Goal: Communication & Community: Answer question/provide support

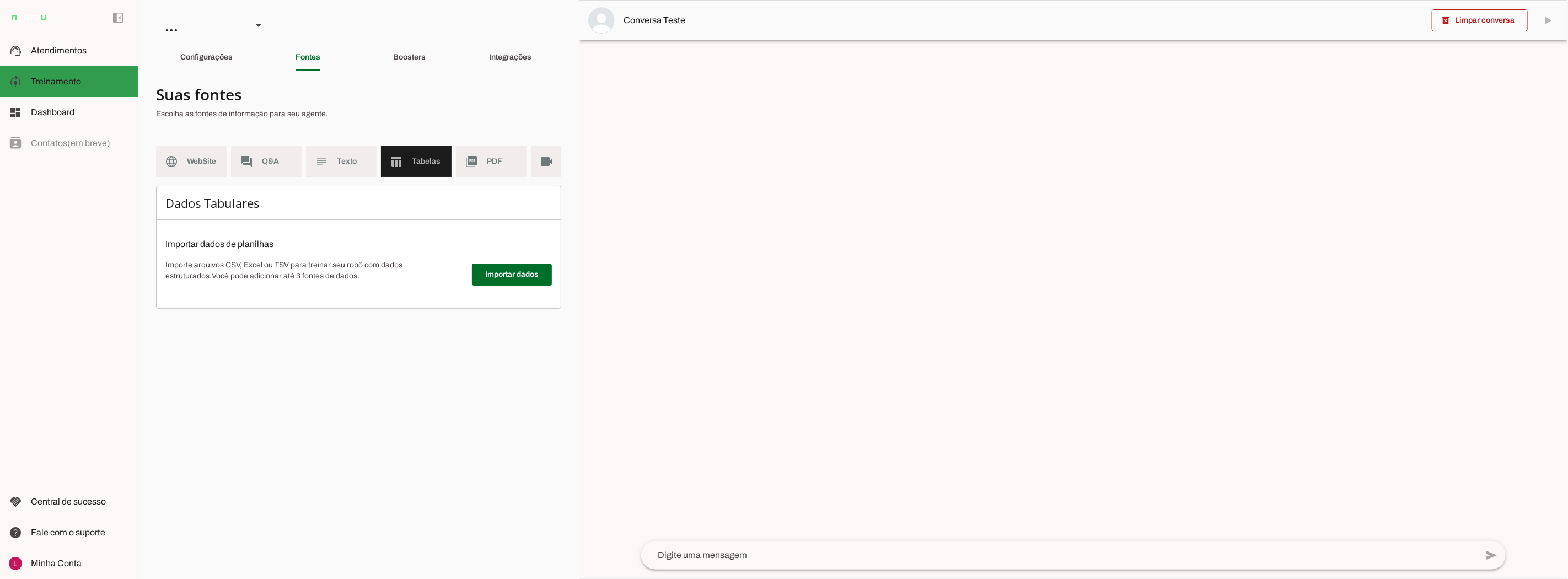
click at [99, 47] on slot at bounding box center [80, 51] width 98 height 13
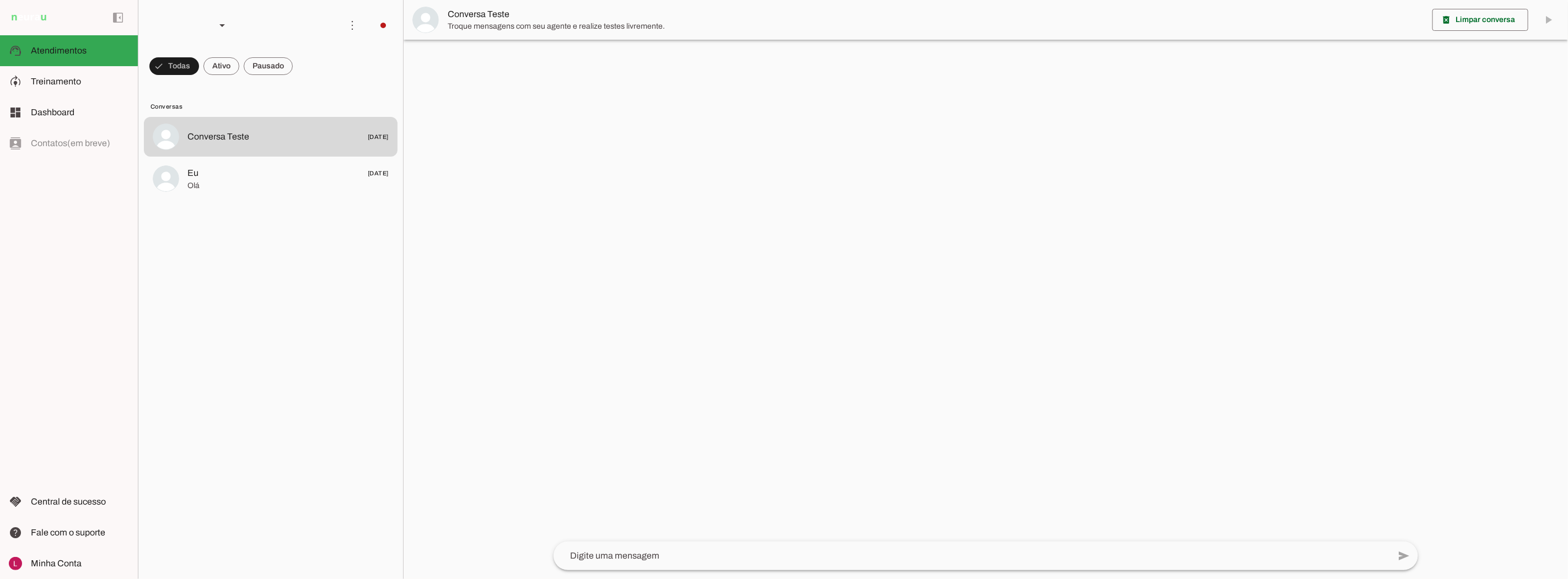
drag, startPoint x: 108, startPoint y: 127, endPoint x: 105, endPoint y: 196, distance: 69.1
click at [108, 126] on md-item "dashboard Dashboard Dashboard" at bounding box center [69, 112] width 138 height 31
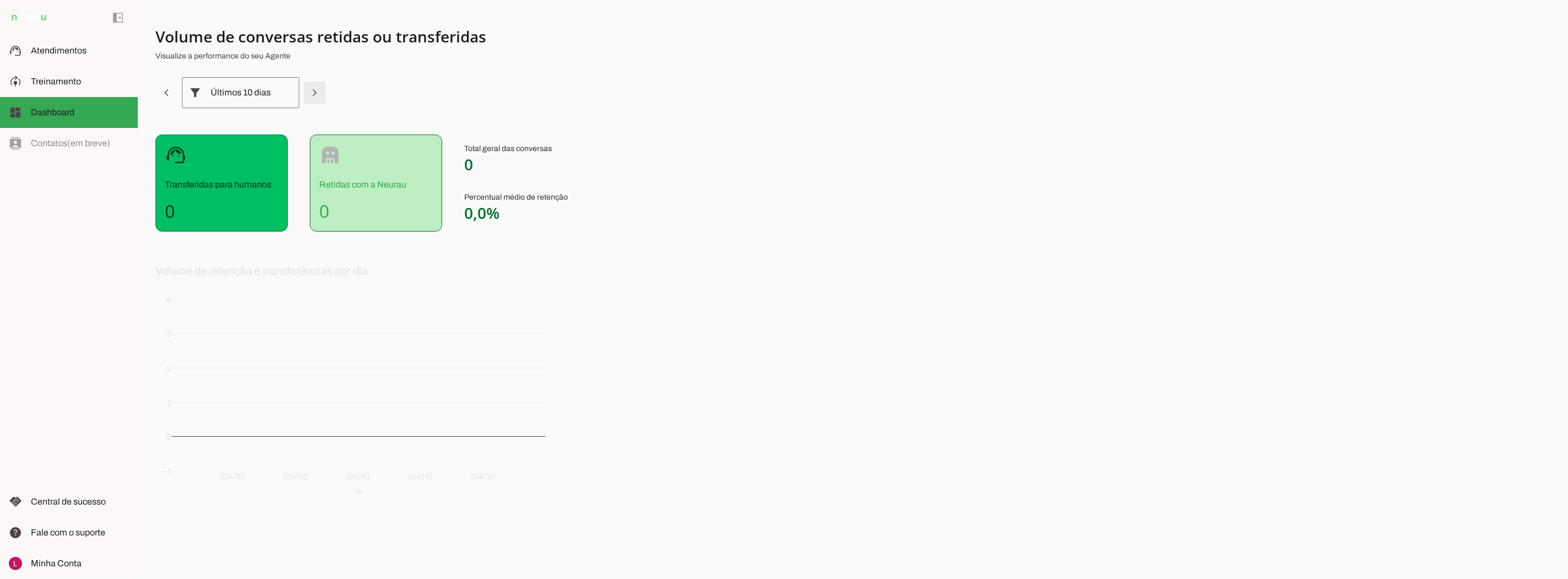
click at [318, 94] on span at bounding box center [314, 92] width 26 height 26
drag, startPoint x: 73, startPoint y: 45, endPoint x: 79, endPoint y: 45, distance: 6.0
click at [73, 46] on span "Atendimentos" at bounding box center [58, 50] width 55 height 9
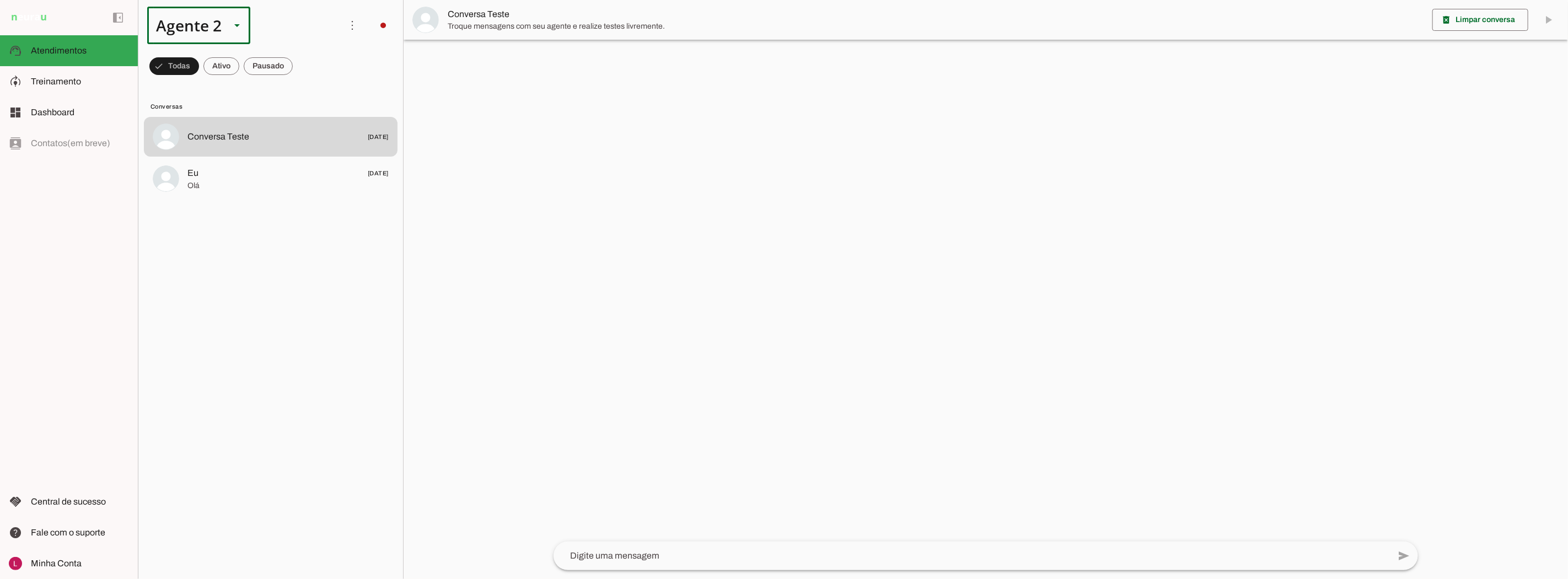
click at [199, 24] on div "Agente 2" at bounding box center [184, 26] width 74 height 38
click at [295, 135] on md-item "Sales Neurau" at bounding box center [346, 132] width 102 height 31
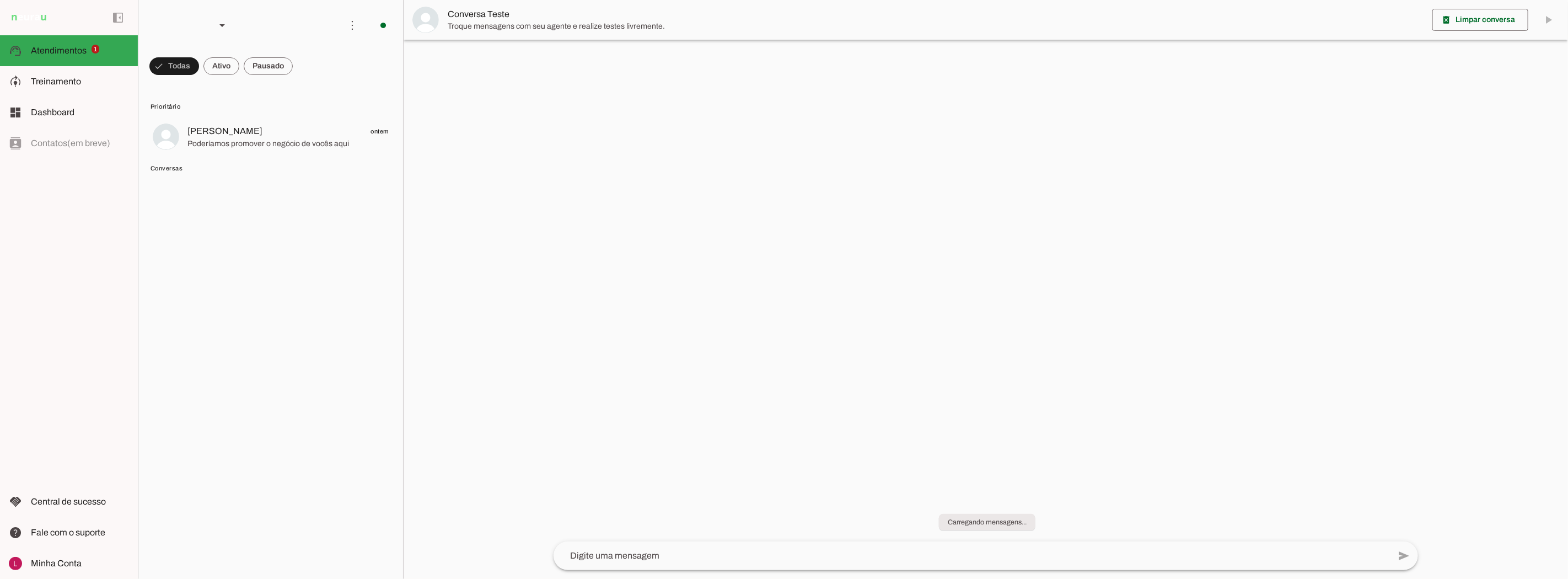
click at [70, 120] on md-item "dashboard Dashboard Dashboard" at bounding box center [69, 112] width 138 height 31
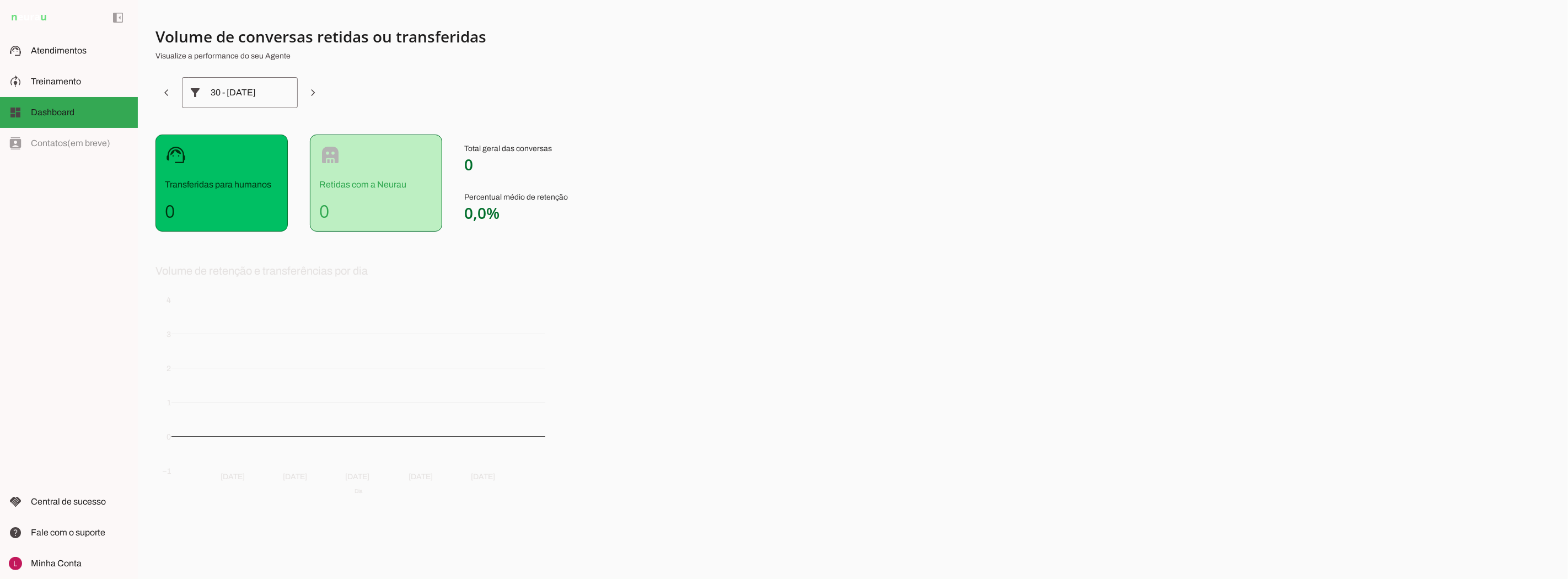
click at [410, 209] on h4 "0" at bounding box center [376, 211] width 114 height 22
click at [80, 569] on slot at bounding box center [80, 564] width 98 height 13
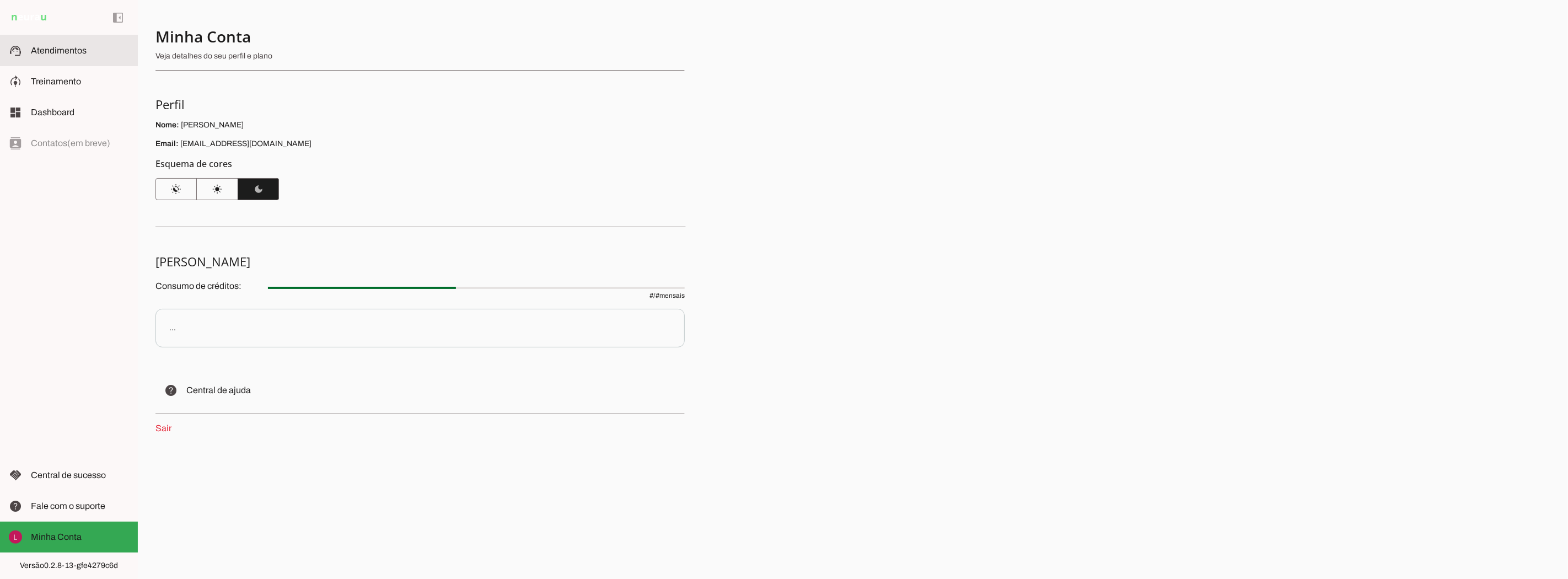
click at [87, 50] on slot at bounding box center [80, 51] width 98 height 13
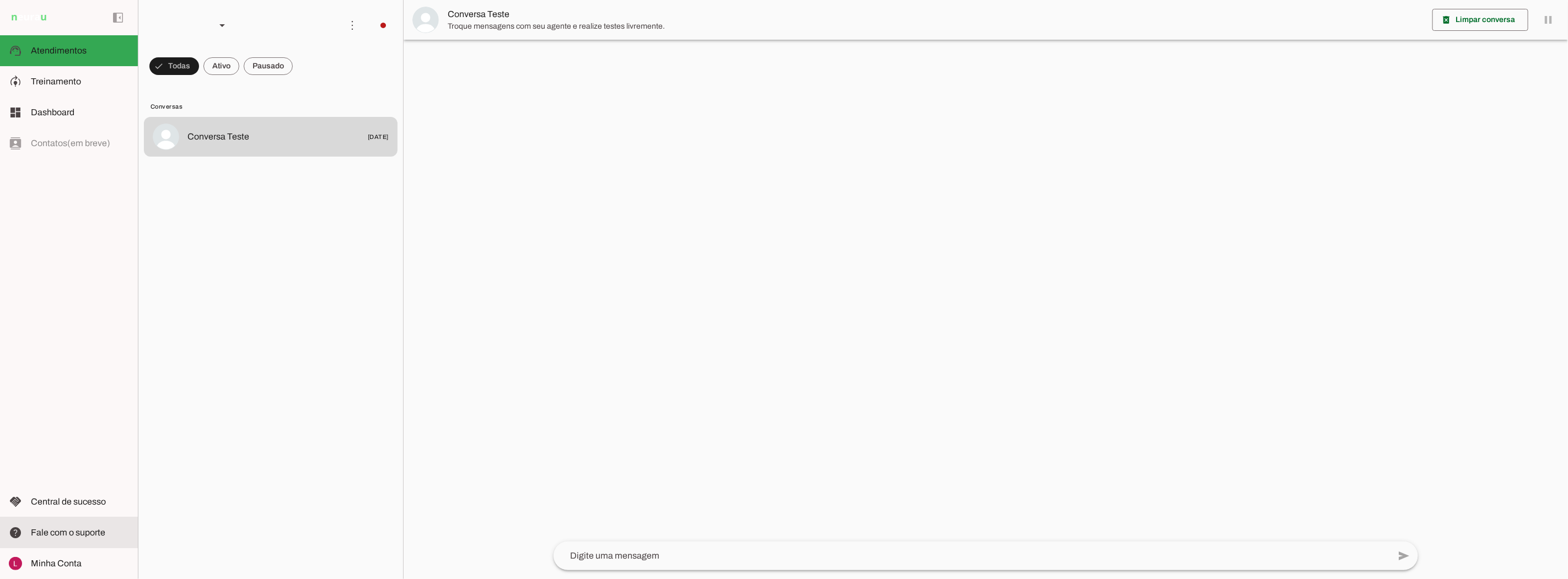
click at [61, 541] on md-item "help Fale com o suporte Fale com o suporte" at bounding box center [69, 533] width 138 height 31
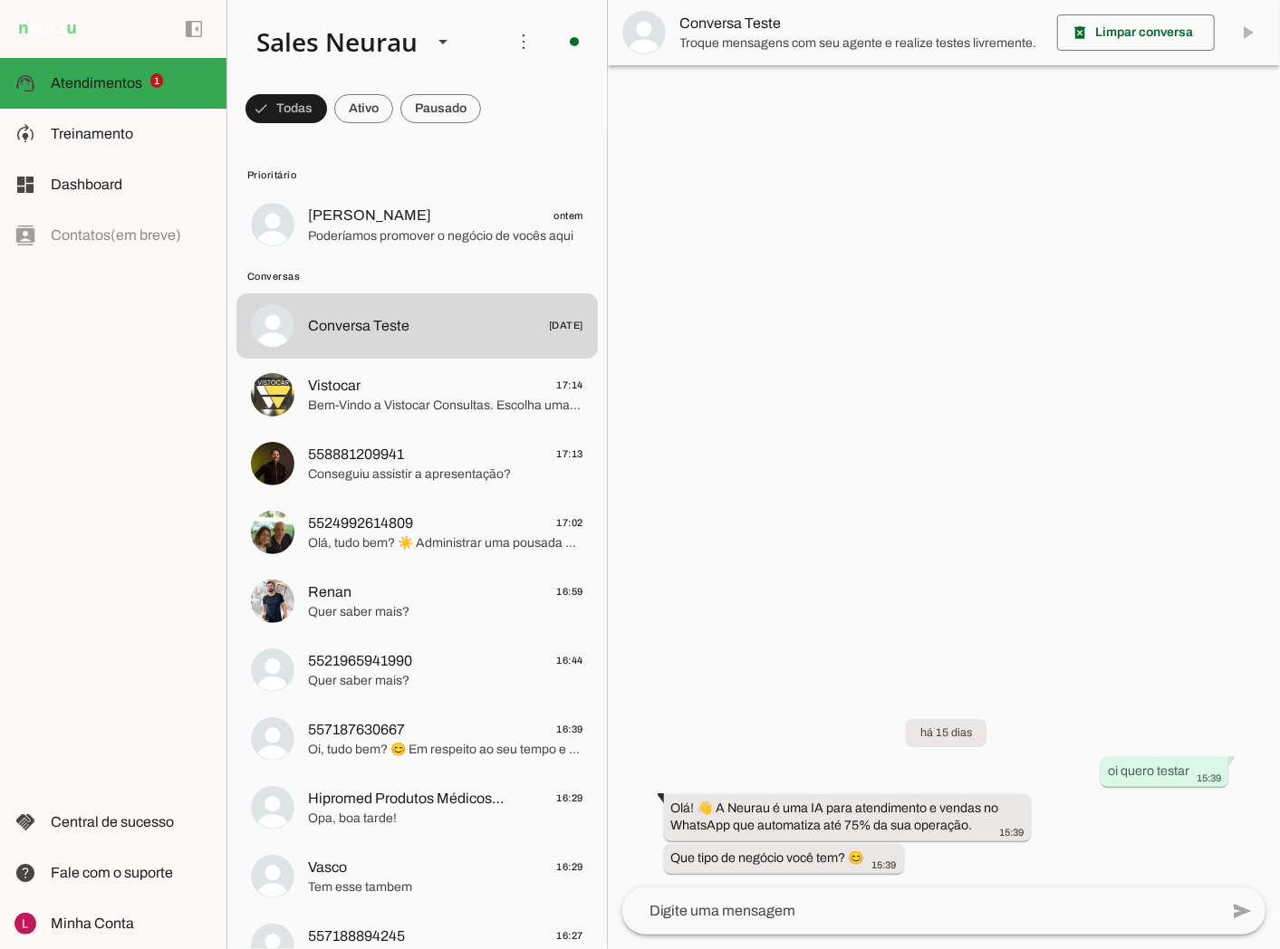
click at [939, 649] on div at bounding box center [944, 474] width 672 height 949
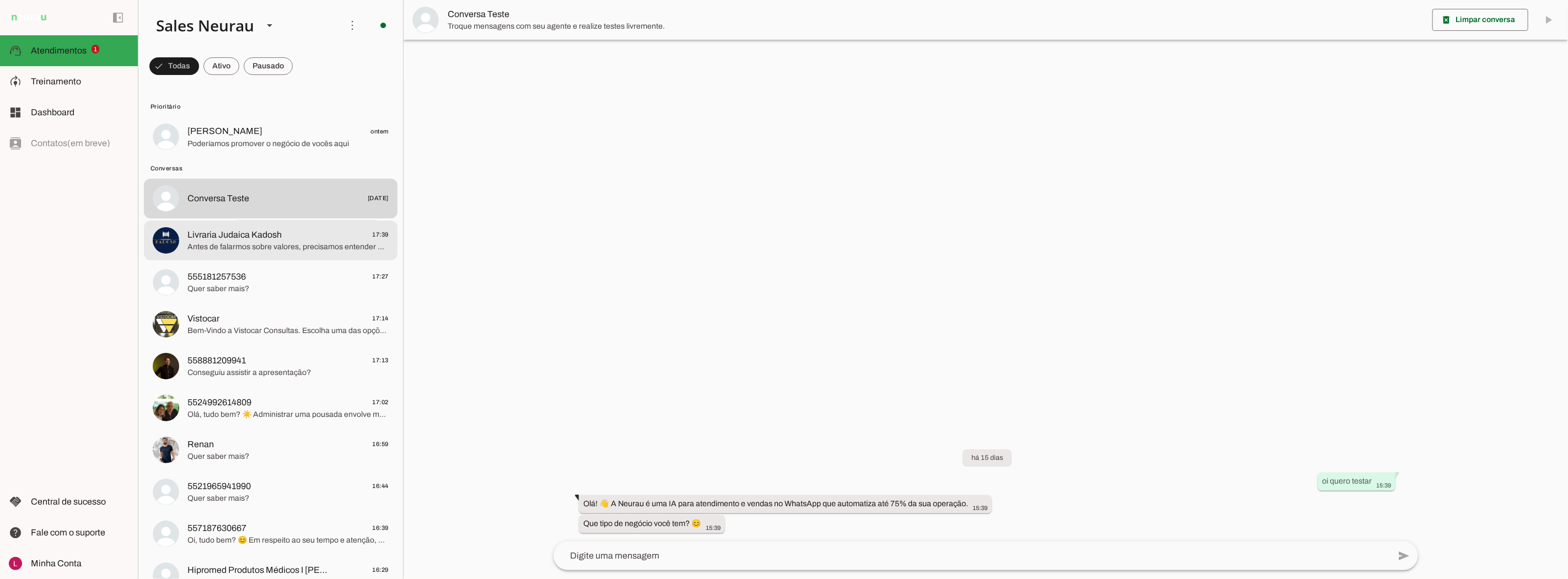
click at [266, 237] on span "Livraria Judaica Kadosh" at bounding box center [234, 235] width 94 height 13
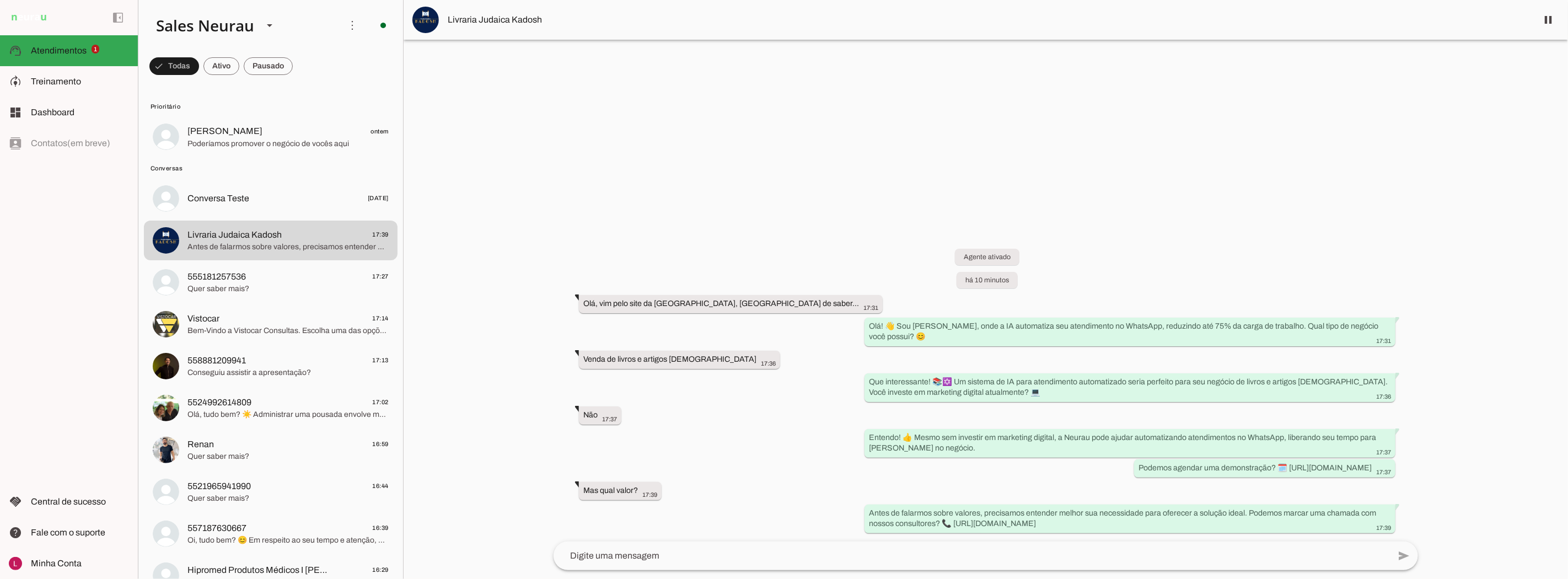
click at [425, 17] on img at bounding box center [425, 19] width 26 height 26
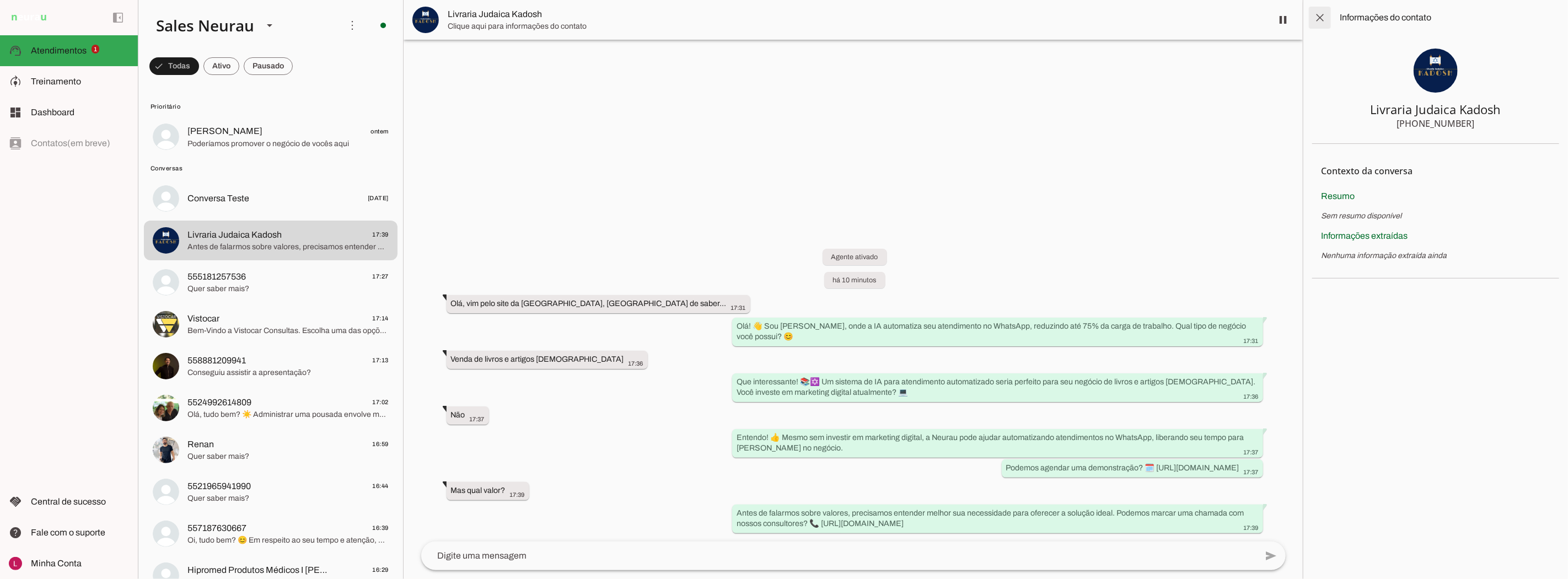
click at [779, 20] on span at bounding box center [1320, 17] width 26 height 26
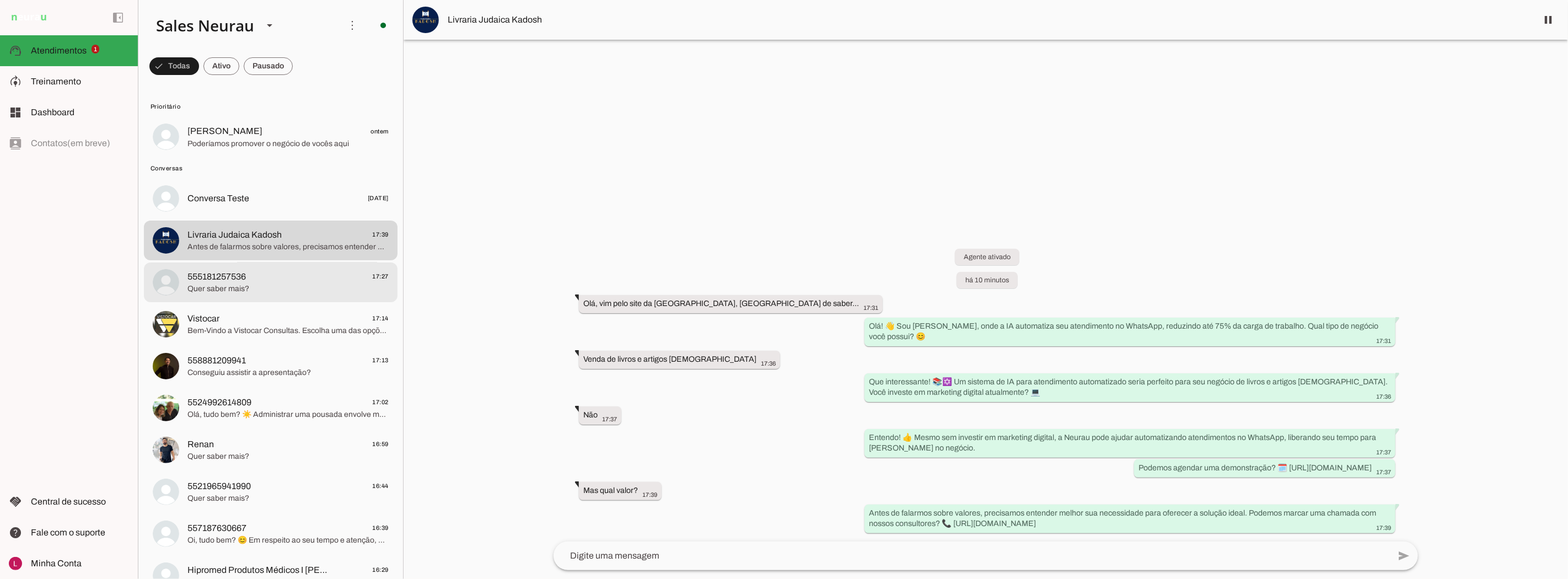
click at [234, 276] on span "555181257536" at bounding box center [217, 277] width 58 height 13
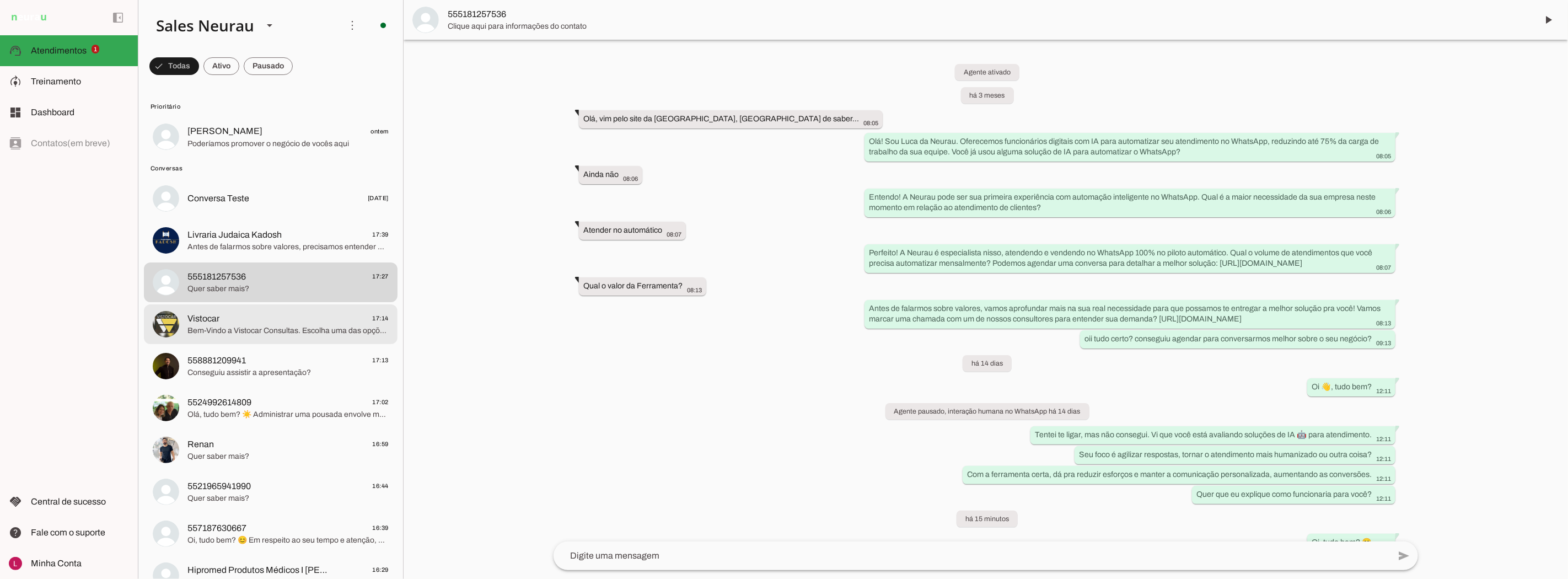
scroll to position [99, 0]
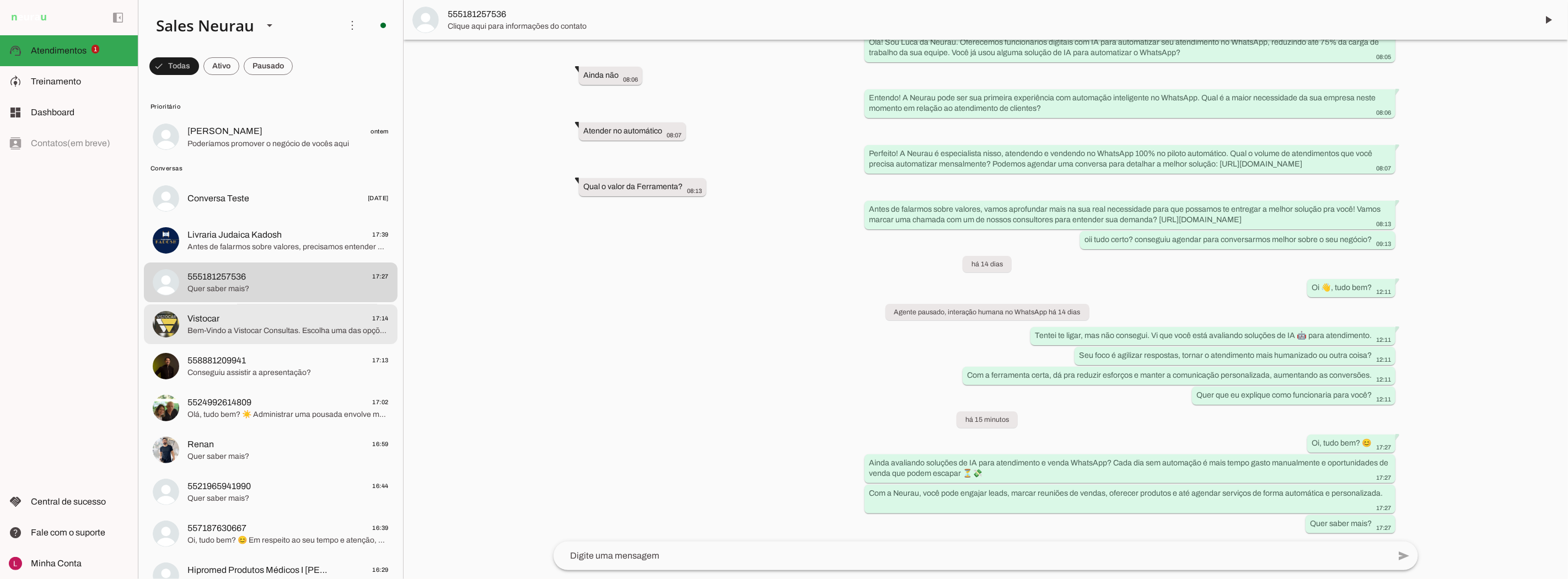
click at [254, 325] on span "Vistocar 17:14" at bounding box center [288, 318] width 201 height 14
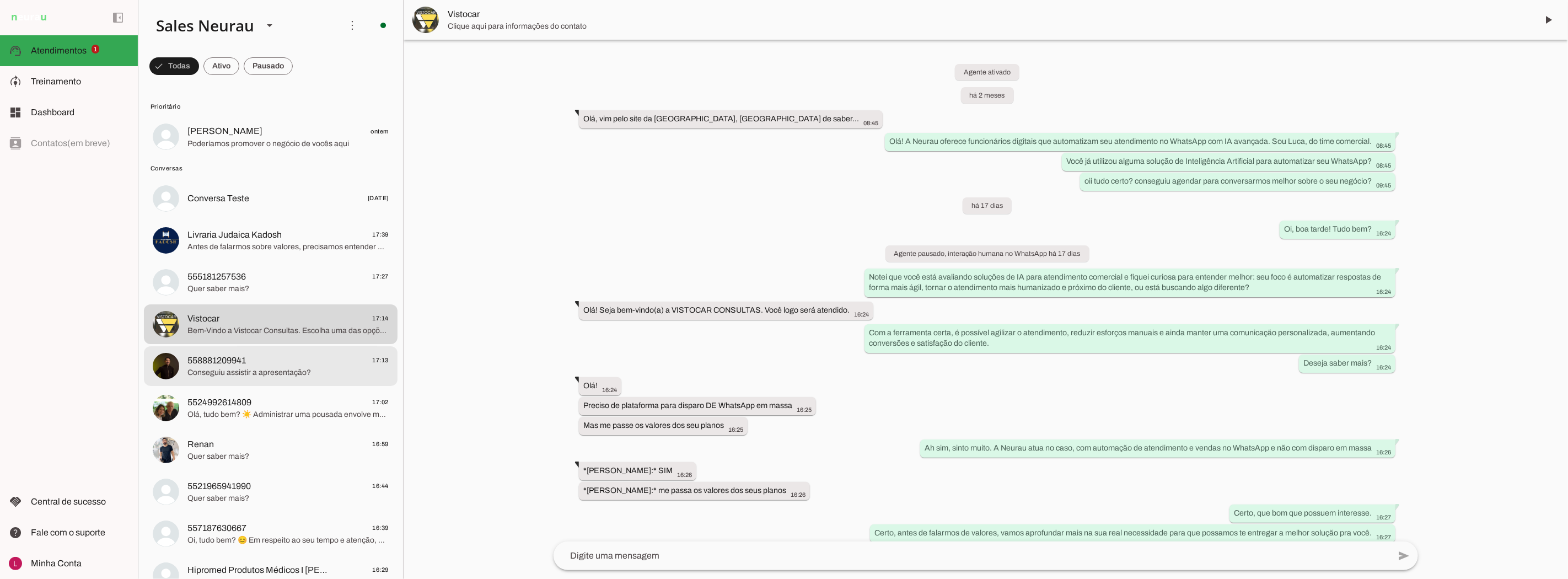
scroll to position [313, 0]
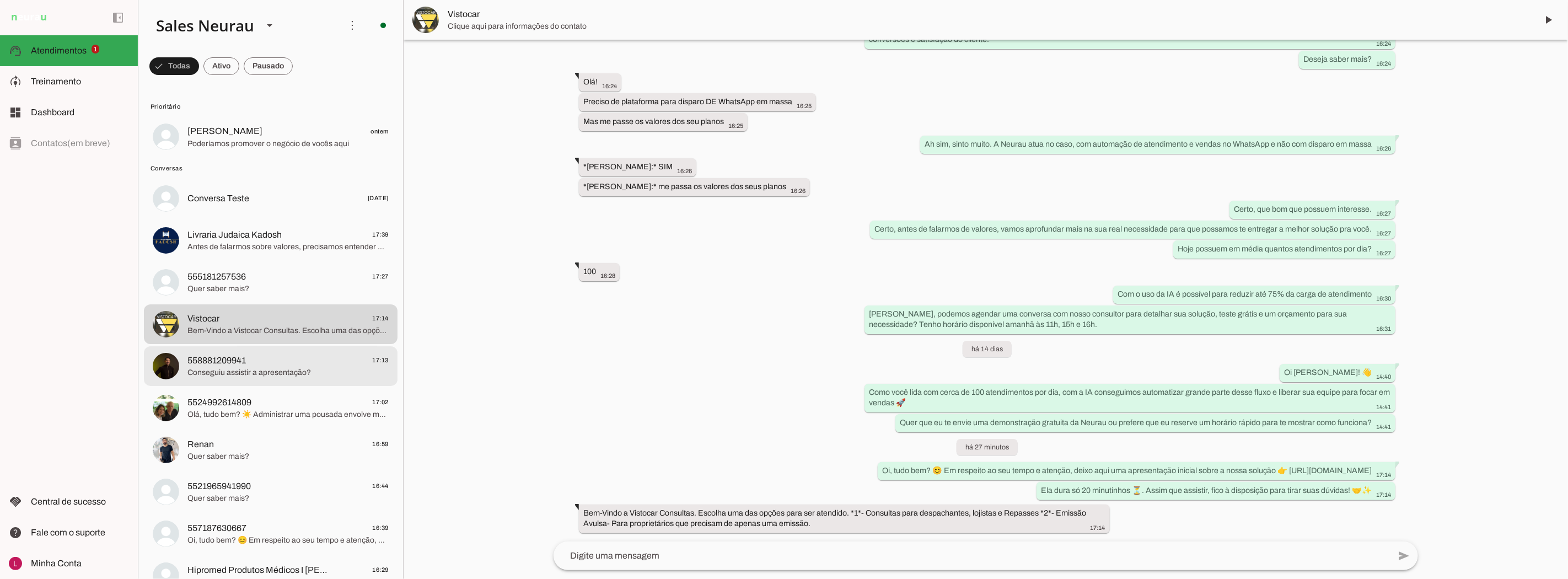
click at [268, 356] on span "558881209941 17:13" at bounding box center [288, 360] width 201 height 14
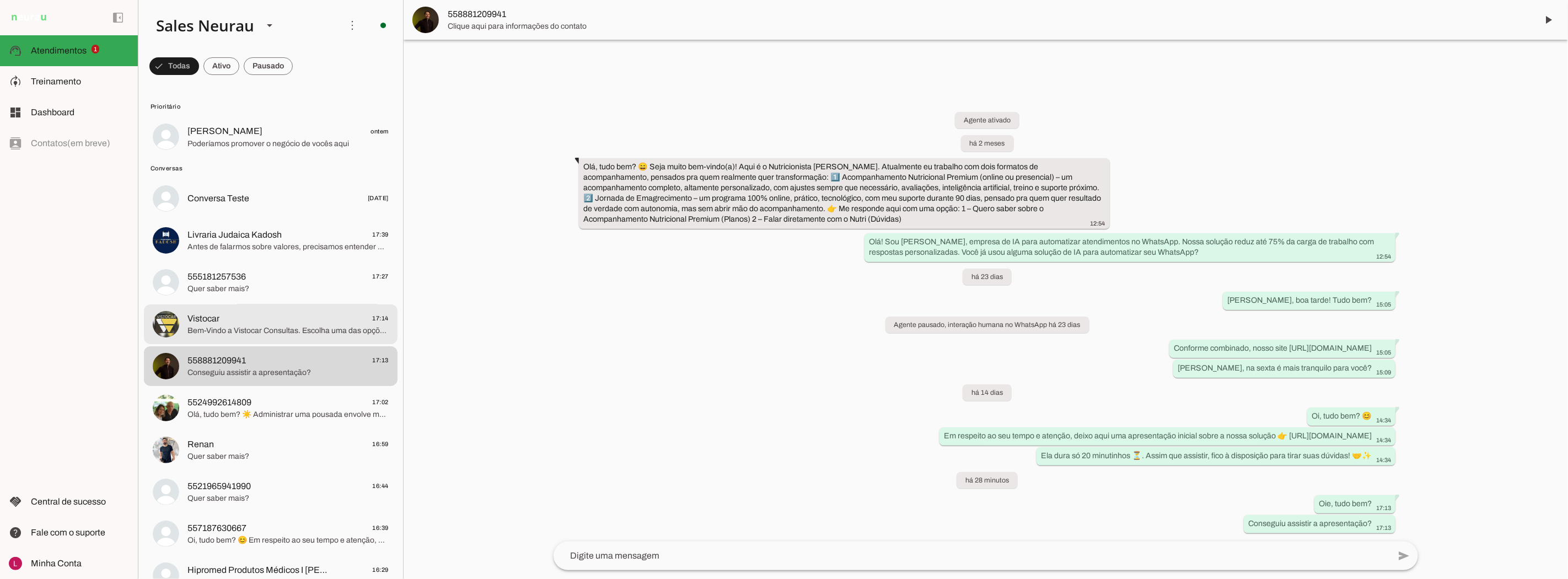
click at [284, 306] on md-item "Vistocar 17:14 Bem-Vindo a Vistocar Consultas. Escolha uma das opções para ser …" at bounding box center [270, 324] width 254 height 40
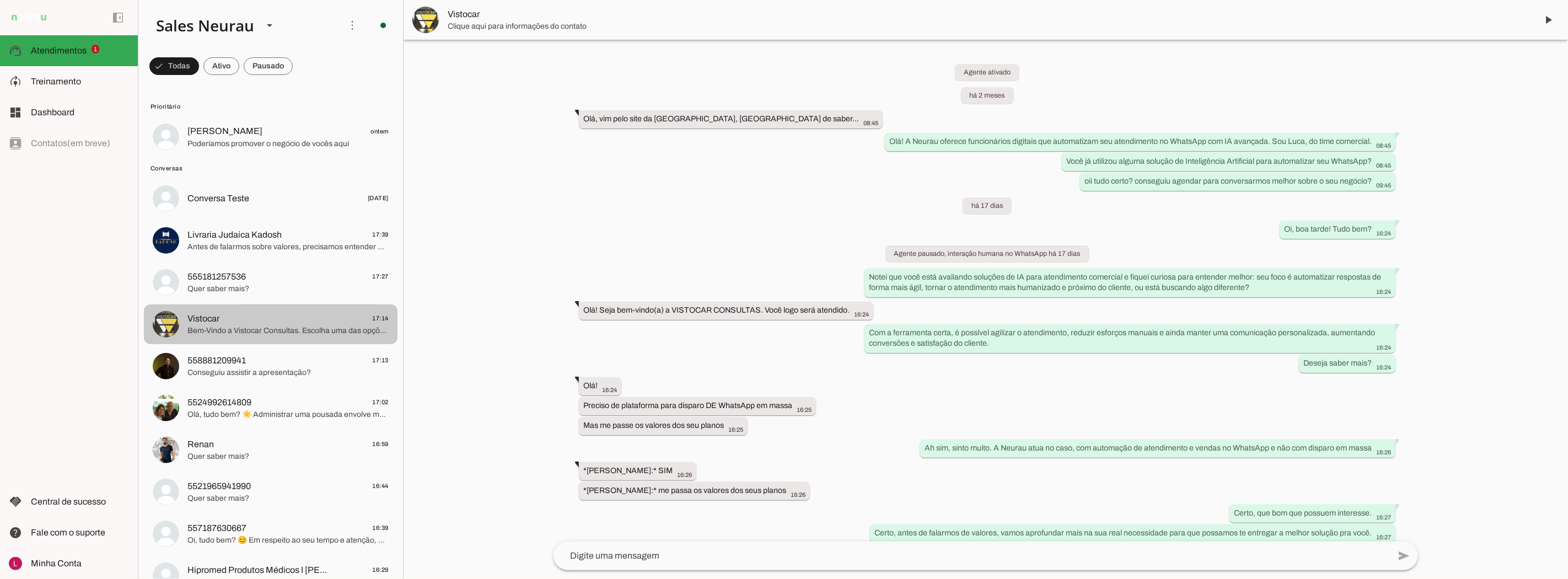
scroll to position [313, 0]
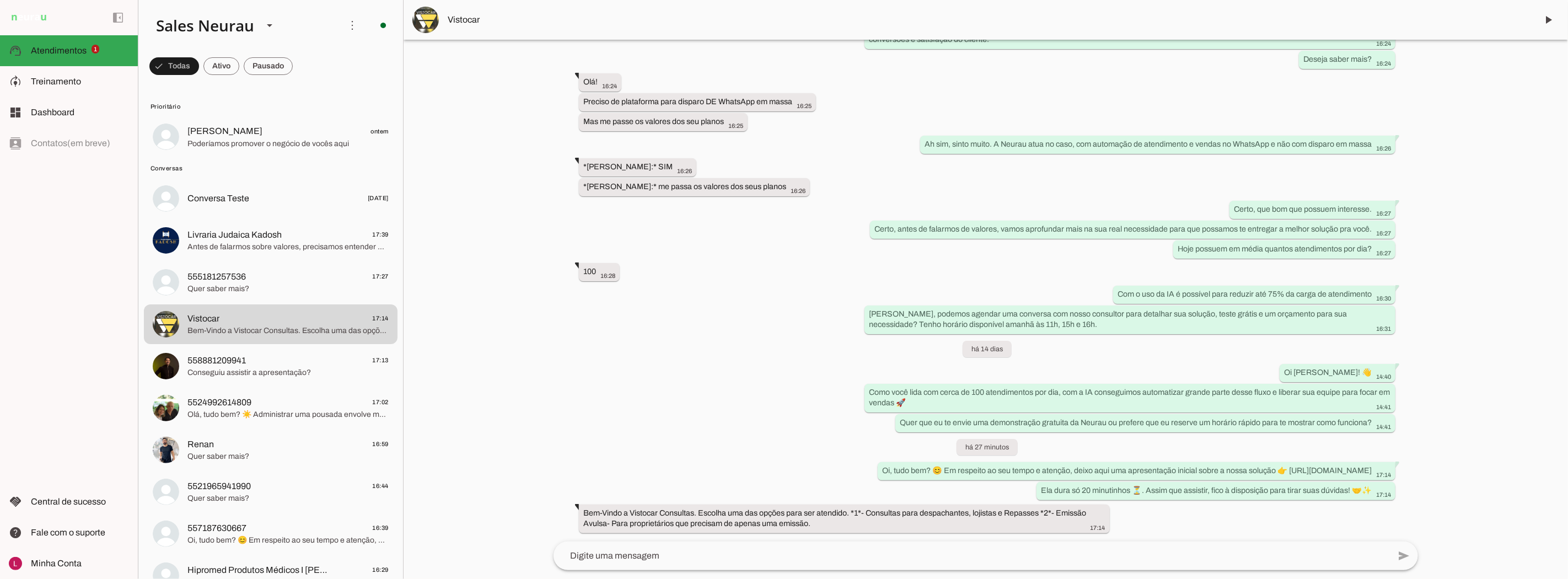
click at [779, 164] on div "Agente ativado há 2 meses [GEOGRAPHIC_DATA], vim pelo site da [GEOGRAPHIC_DATA]…" at bounding box center [985, 290] width 882 height 502
drag, startPoint x: 668, startPoint y: 191, endPoint x: 668, endPoint y: 170, distance: 21.0
click at [668, 189] on div "Agente ativado há 2 meses [GEOGRAPHIC_DATA], vim pelo site da [GEOGRAPHIC_DATA]…" at bounding box center [985, 290] width 882 height 502
click at [676, 167] on span at bounding box center [689, 164] width 26 height 26
click at [669, 167] on chat-widget "play_arrow O agente está pausado. O bot não irá responder mensagens nesta conve…" at bounding box center [985, 289] width 1164 height 579
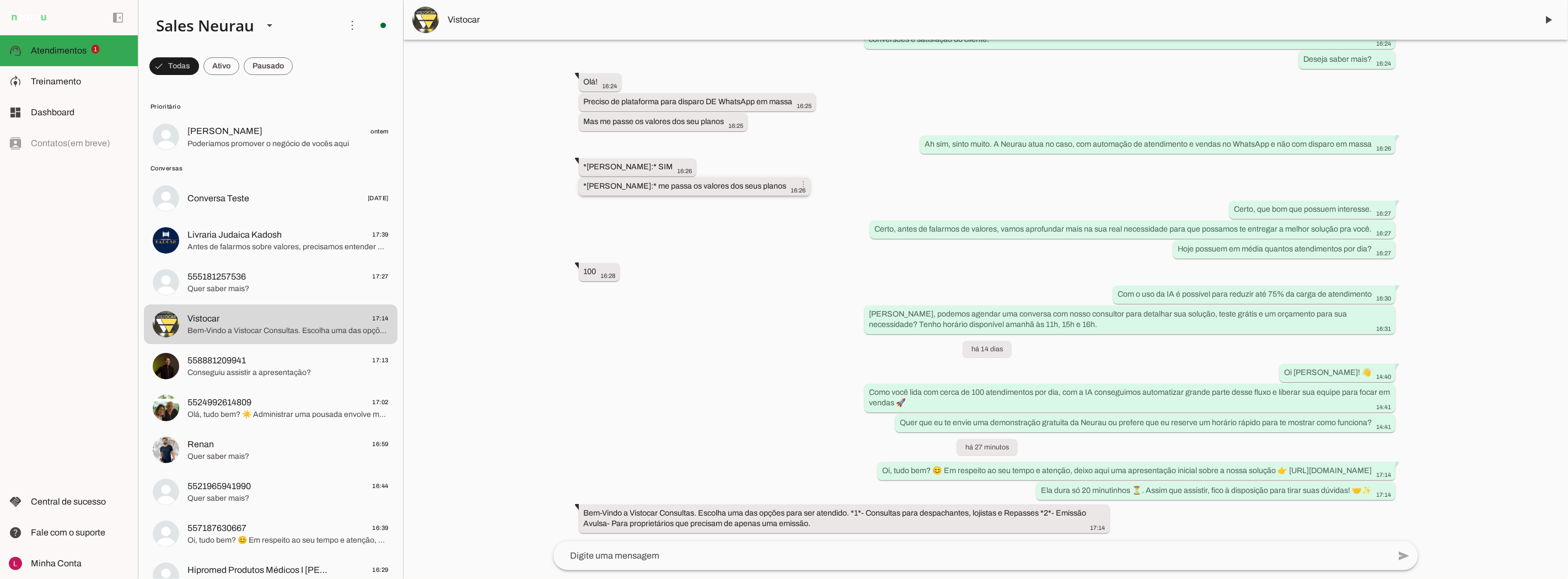
click at [676, 181] on div "*[PERSON_NAME]:* me passa os valores dos seus planos more_vert 16:26" at bounding box center [694, 188] width 222 height 14
click at [677, 181] on div "*[PERSON_NAME]:* me passa os valores dos seus planos more_vert 16:26" at bounding box center [694, 188] width 222 height 14
click at [0, 0] on slot "*[PERSON_NAME]:* me passa os valores dos seus planos more_vert" at bounding box center [0, 0] width 0 height 0
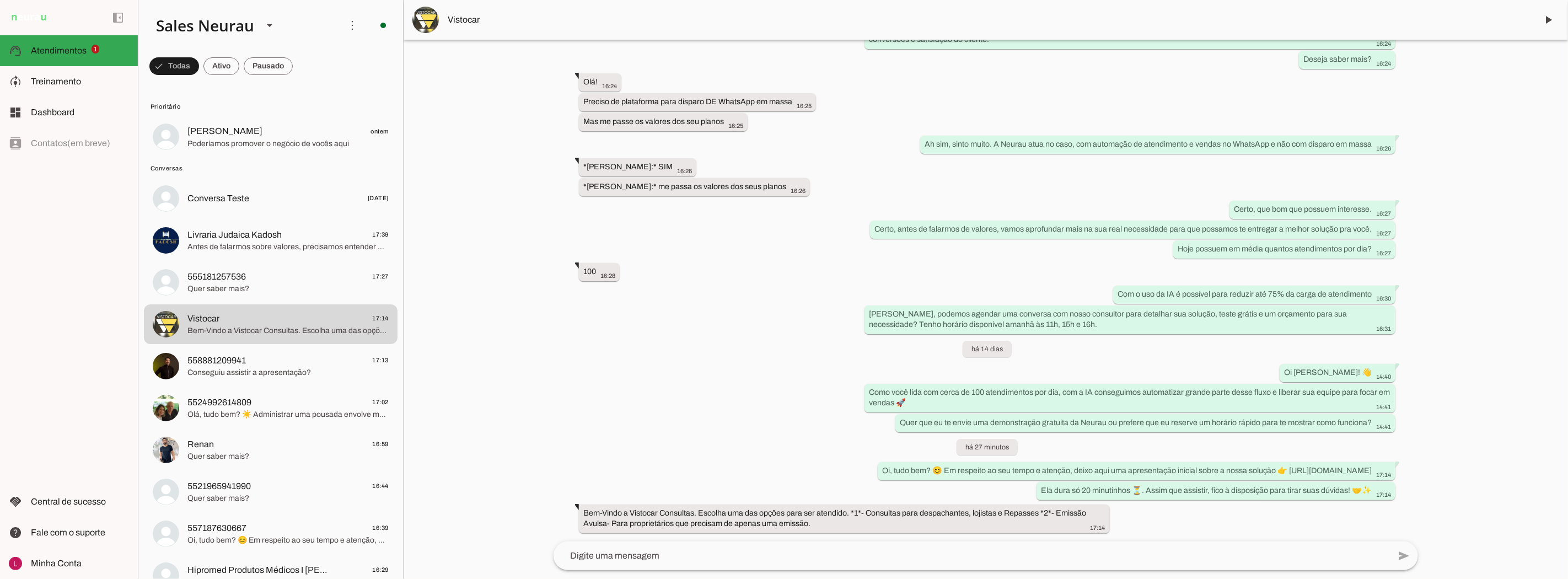
click at [654, 241] on div "Agente ativado há 2 meses [GEOGRAPHIC_DATA], vim pelo site da [GEOGRAPHIC_DATA]…" at bounding box center [985, 290] width 882 height 502
click at [0, 0] on slot "*[PERSON_NAME]:* me passa os valores dos seus planos more_vert" at bounding box center [0, 0] width 0 height 0
click at [648, 226] on div "Agente ativado há 2 meses [GEOGRAPHIC_DATA], vim pelo site da [GEOGRAPHIC_DATA]…" at bounding box center [985, 290] width 882 height 502
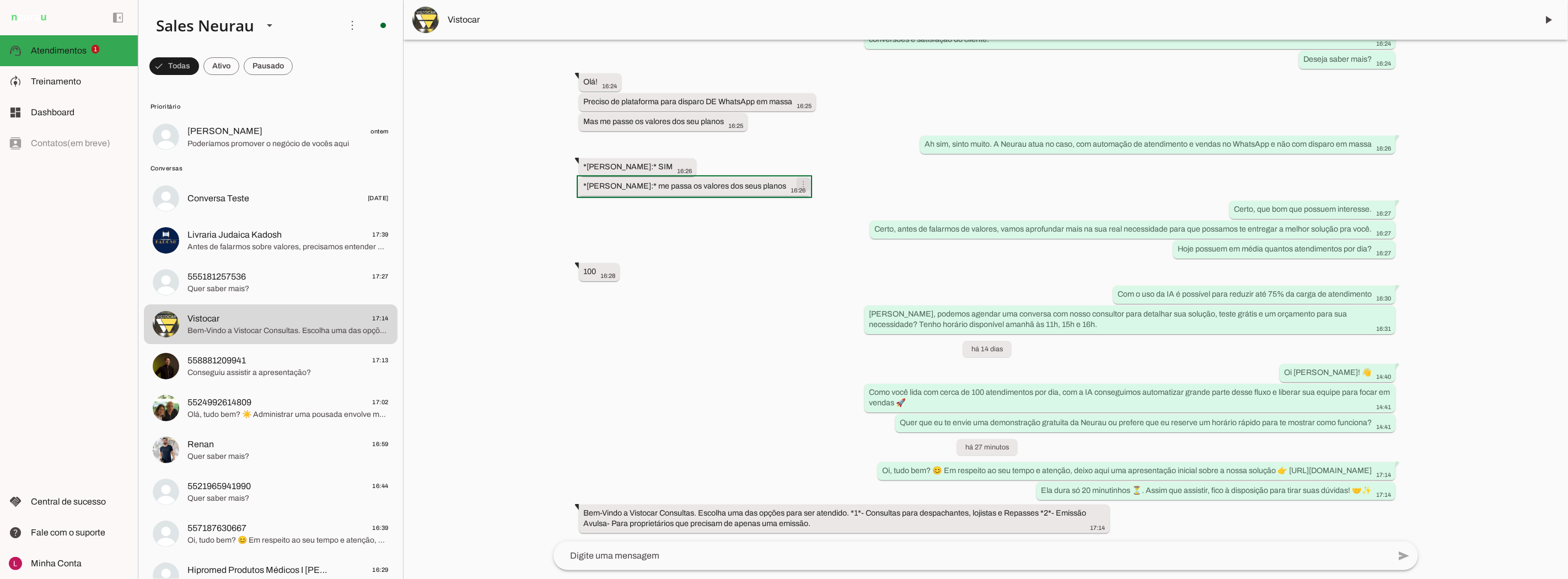
click at [779, 177] on span at bounding box center [803, 184] width 26 height 26
click at [681, 211] on div "Agente ativado há 2 meses [GEOGRAPHIC_DATA], vim pelo site da [GEOGRAPHIC_DATA]…" at bounding box center [985, 290] width 882 height 502
click at [0, 0] on slot "*[PERSON_NAME]:* me passa os valores dos seus planos more_vert" at bounding box center [0, 0] width 0 height 0
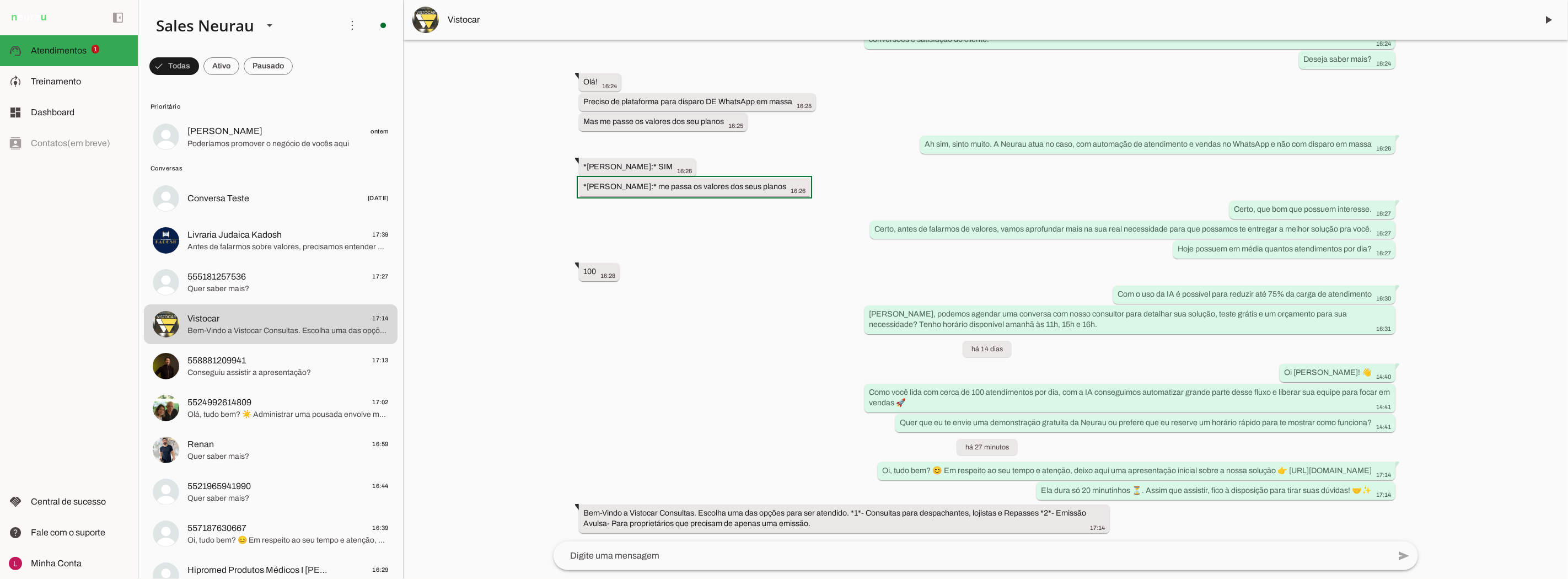
click at [641, 225] on div "Agente ativado há 2 meses [GEOGRAPHIC_DATA], vim pelo site da [GEOGRAPHIC_DATA]…" at bounding box center [985, 290] width 882 height 502
click at [595, 262] on div "more_vert" at bounding box center [606, 269] width 26 height 13
click at [0, 0] on slot "100 more_vert" at bounding box center [0, 0] width 0 height 0
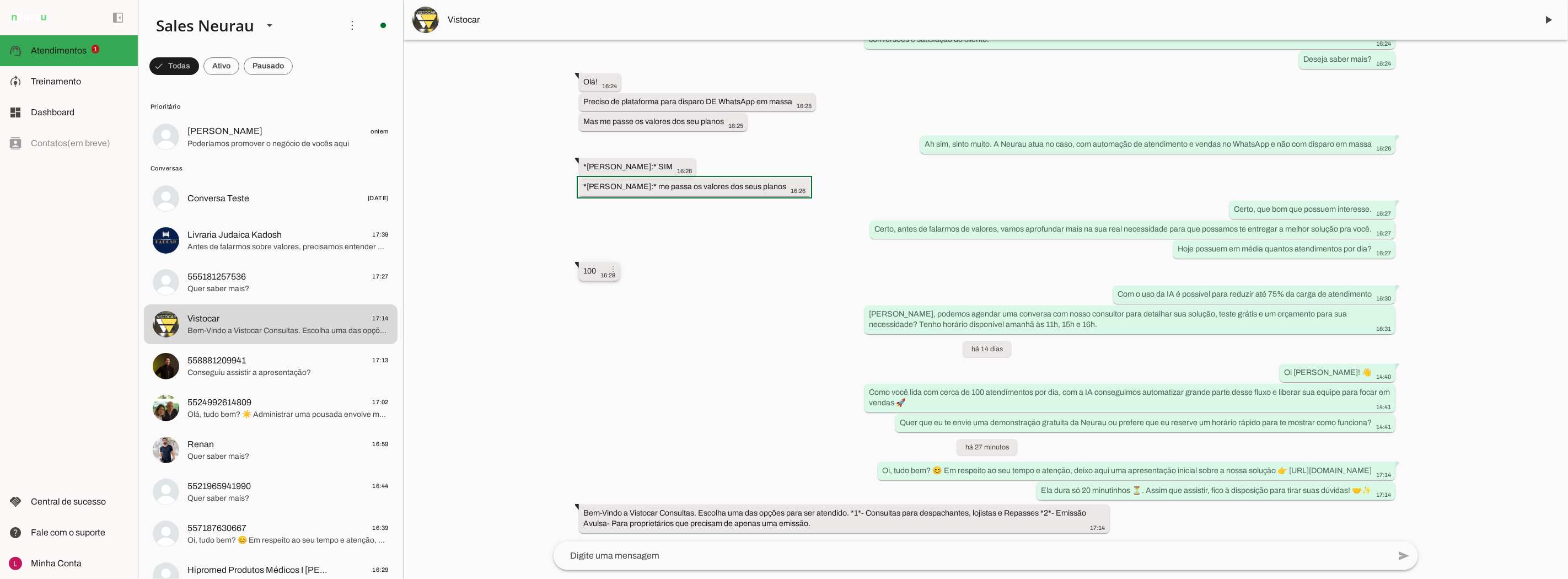
click at [0, 0] on slot "100 more_vert" at bounding box center [0, 0] width 0 height 0
drag, startPoint x: 578, startPoint y: 313, endPoint x: 582, endPoint y: 318, distance: 6.4
click at [578, 313] on div "Agente ativado há 2 meses [GEOGRAPHIC_DATA], vim pelo site da [GEOGRAPHIC_DATA]…" at bounding box center [985, 290] width 882 height 502
click at [0, 0] on slot "Bem-Vindo a Vistocar Consultas. Escolha uma das opções para ser atendido. *1*- …" at bounding box center [0, 0] width 0 height 0
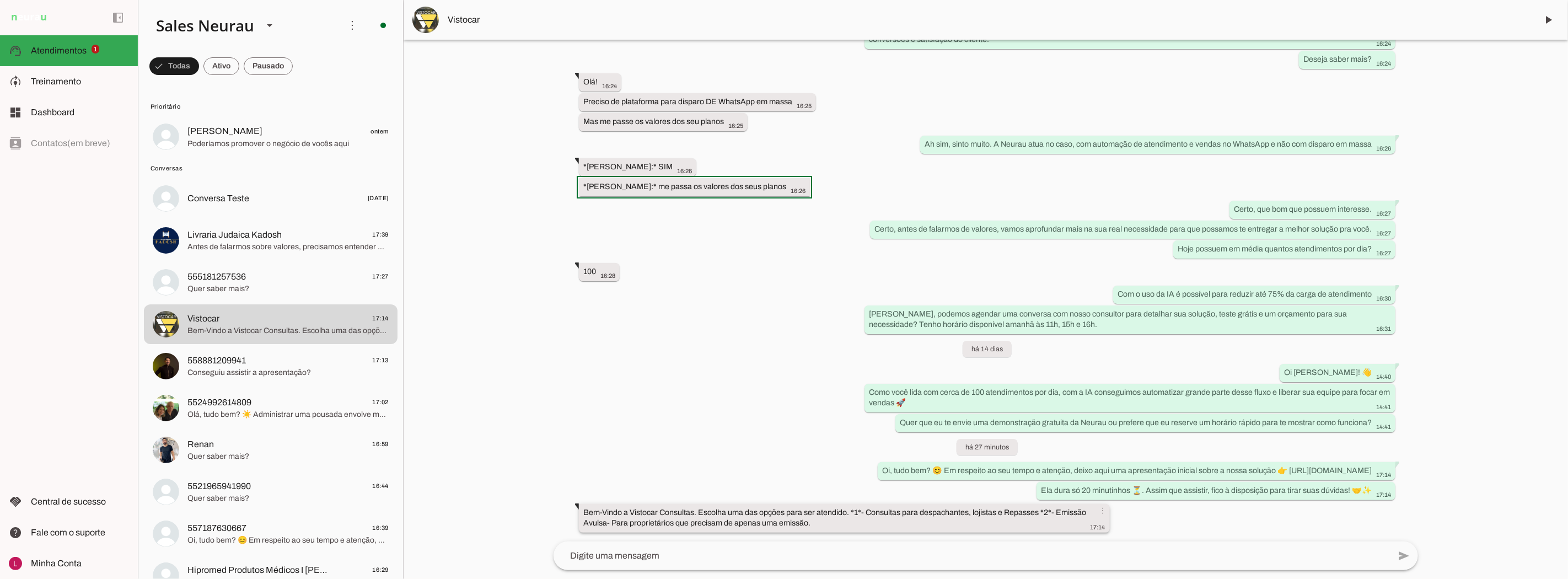
click at [0, 0] on slot "Bem-Vindo a Vistocar Consultas. Escolha uma das opções para ser atendido. *1*- …" at bounding box center [0, 0] width 0 height 0
click at [618, 465] on div "Agente ativado há 2 meses [GEOGRAPHIC_DATA], vim pelo site da [GEOGRAPHIC_DATA]…" at bounding box center [985, 290] width 882 height 502
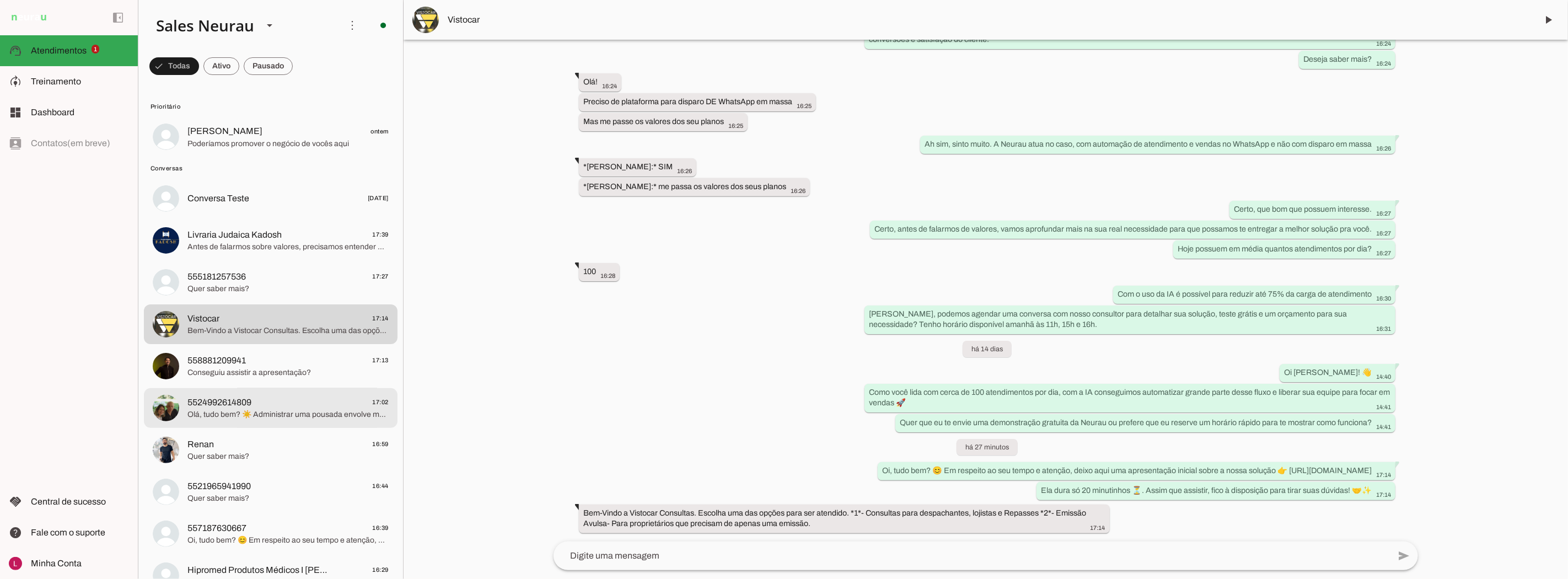
click at [266, 390] on md-item "5524992614809 17:02 Olá, tudo bem? ☀️ Administrar uma pousada envolve muitos de…" at bounding box center [270, 408] width 254 height 40
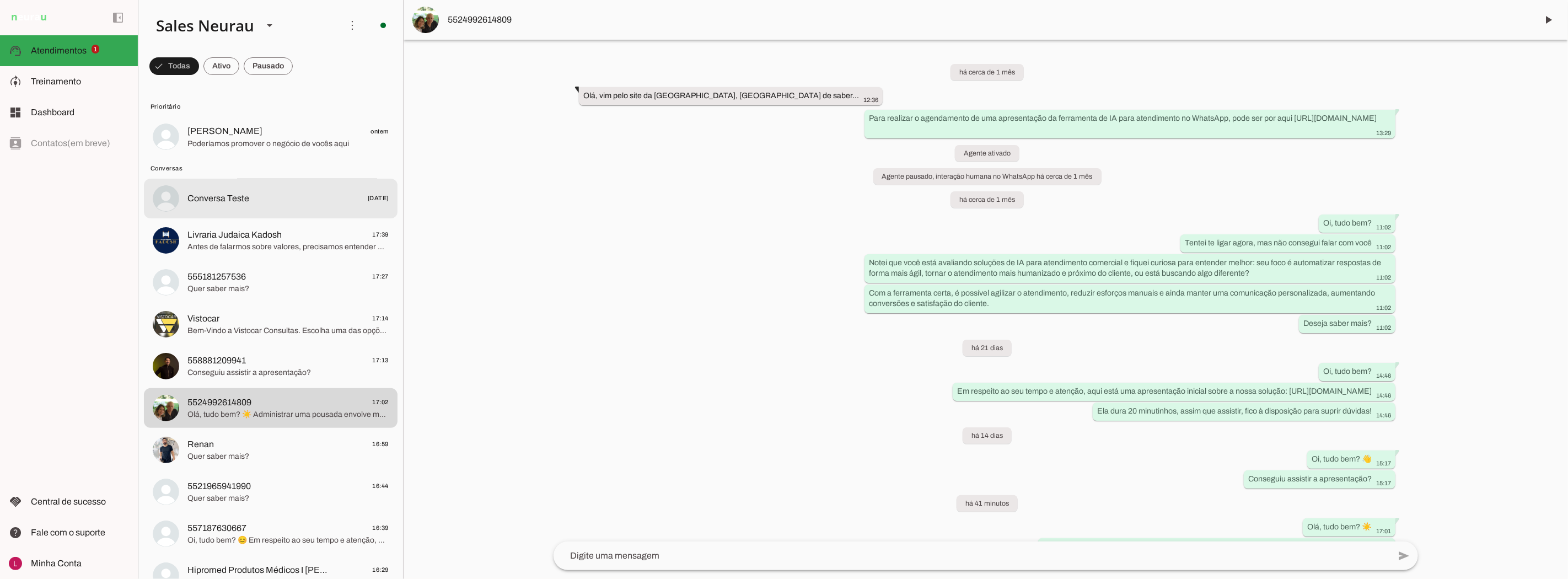
click at [271, 217] on md-item "Conversa Teste [DATE]" at bounding box center [270, 198] width 254 height 40
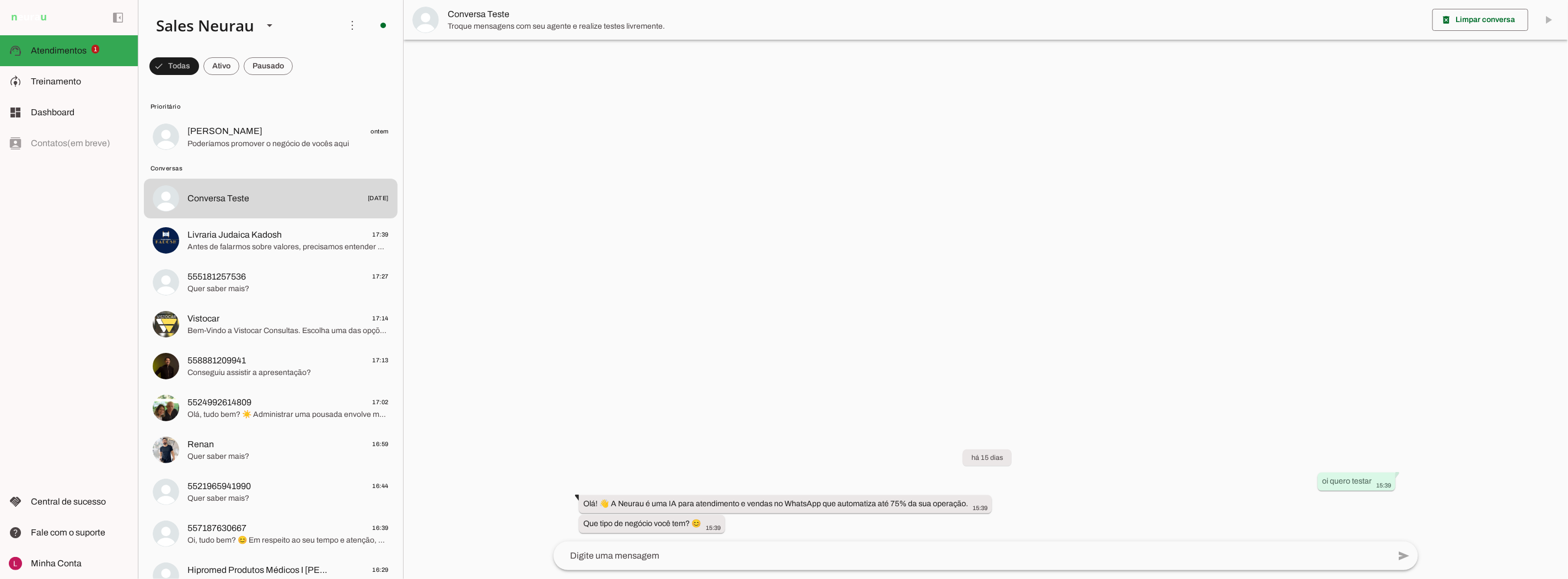
drag, startPoint x: 259, startPoint y: 249, endPoint x: 254, endPoint y: 254, distance: 7.1
click at [259, 250] on span "Antes de falarmos sobre valores, precisamos entender melhor sua necessidade par…" at bounding box center [288, 247] width 201 height 11
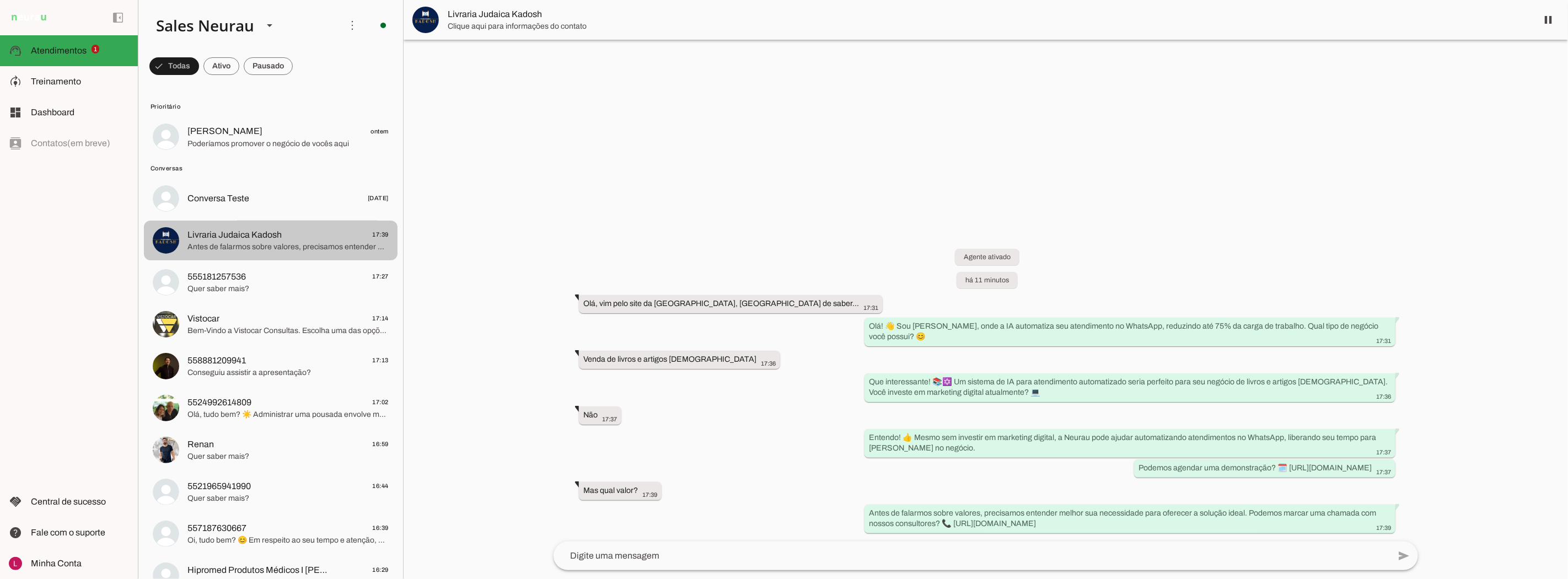
click at [257, 301] on md-item "555181257536 17:27 Quer saber mais?" at bounding box center [270, 282] width 254 height 40
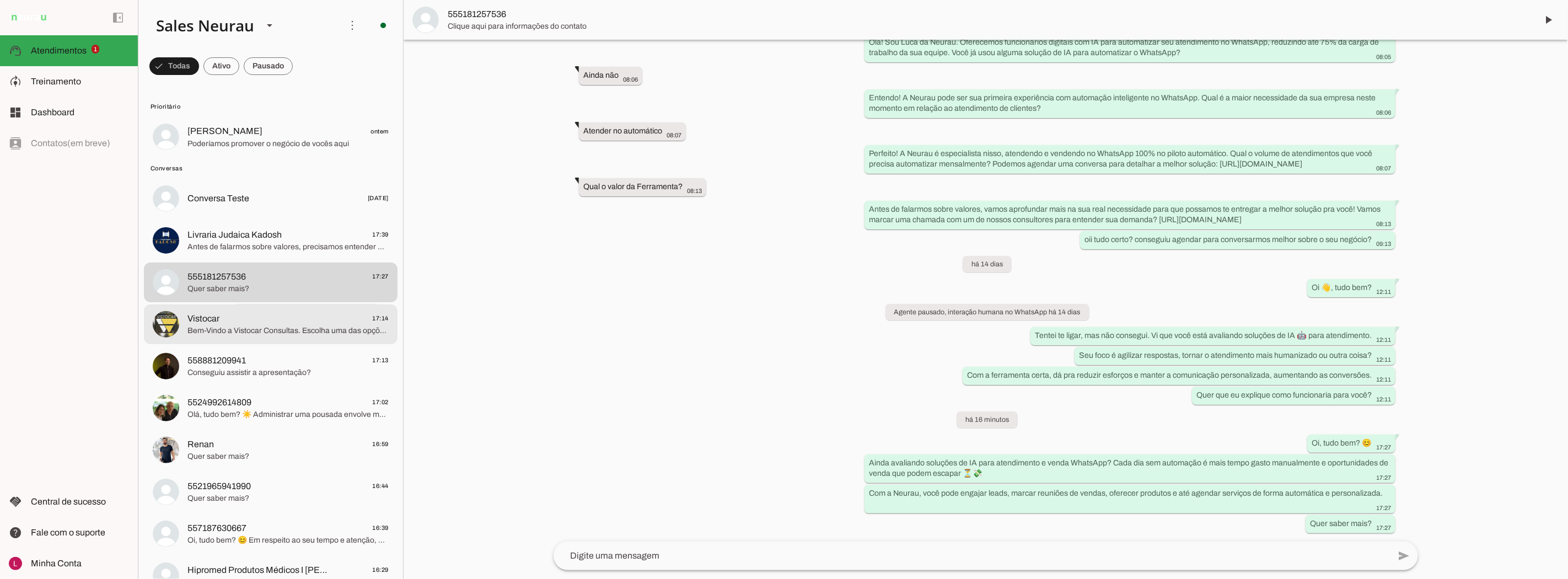
click at [311, 333] on span "Bem-Vindo a Vistocar Consultas. Escolha uma das opções para ser atendido. *1*- …" at bounding box center [288, 331] width 201 height 11
click at [256, 381] on md-item "558881209941 17:13 Conseguiu assistir a apresentação?" at bounding box center [270, 366] width 254 height 40
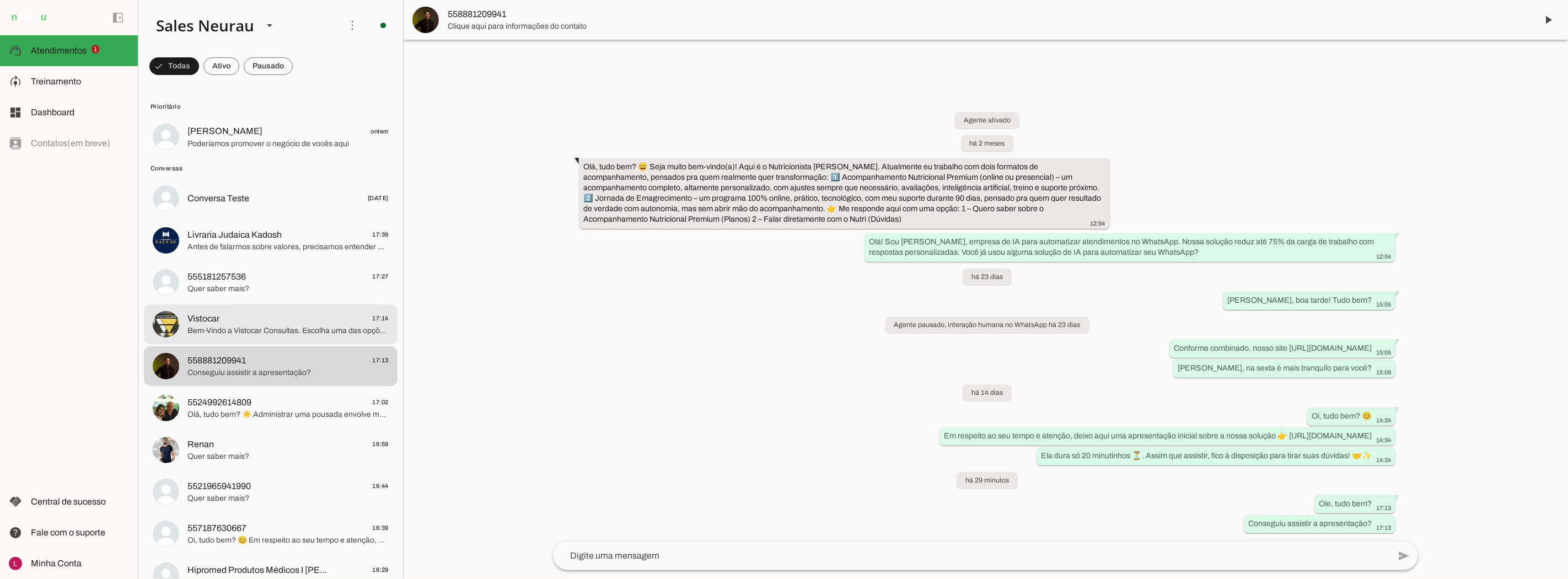
drag, startPoint x: 273, startPoint y: 314, endPoint x: 699, endPoint y: 371, distance: 429.8
click at [273, 313] on span "Vistocar 17:14" at bounding box center [288, 318] width 201 height 14
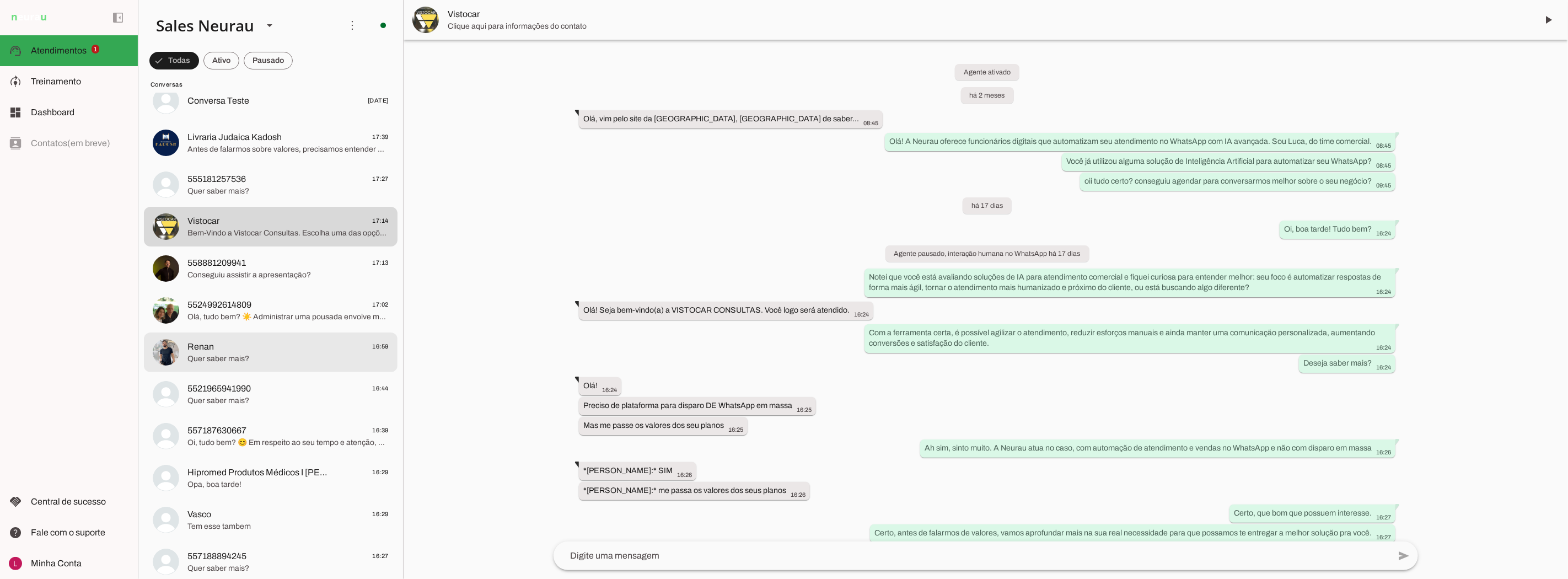
scroll to position [184, 0]
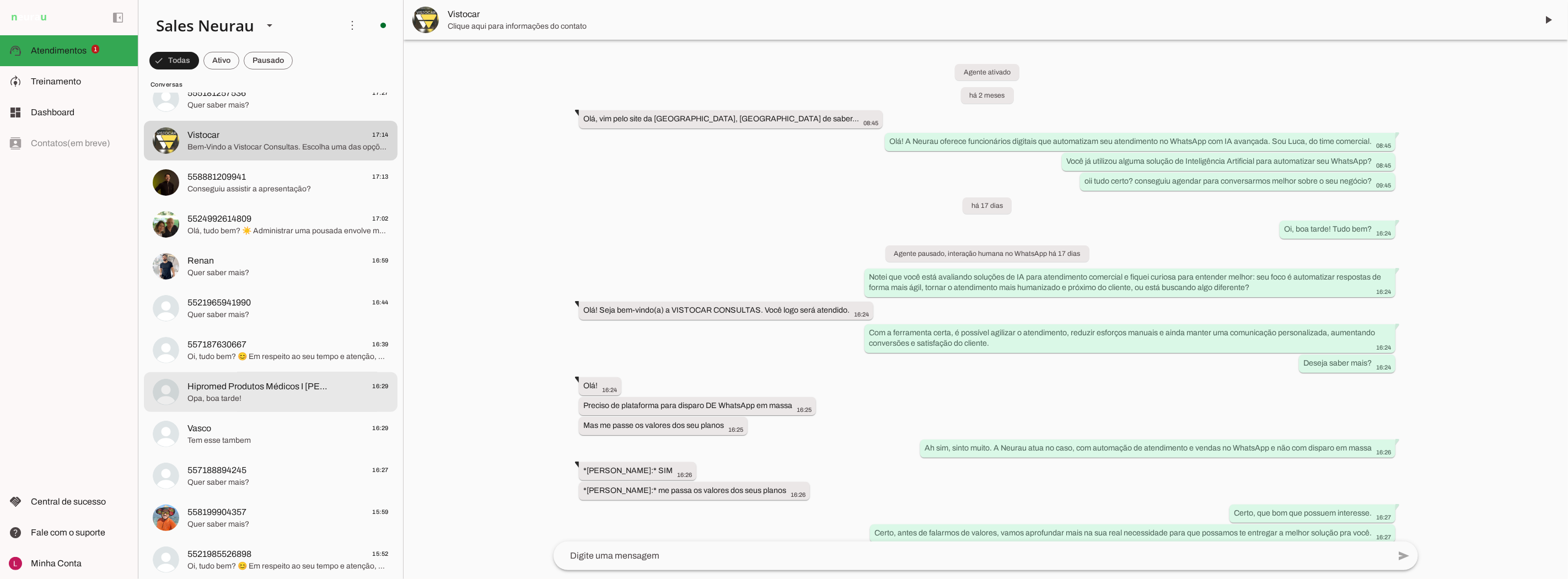
drag, startPoint x: 266, startPoint y: 375, endPoint x: 266, endPoint y: 436, distance: 61.0
click at [266, 375] on md-item "Hipromed Produtos Médicos I [PERSON_NAME] 16:29 Opa, boa tarde!" at bounding box center [270, 391] width 254 height 40
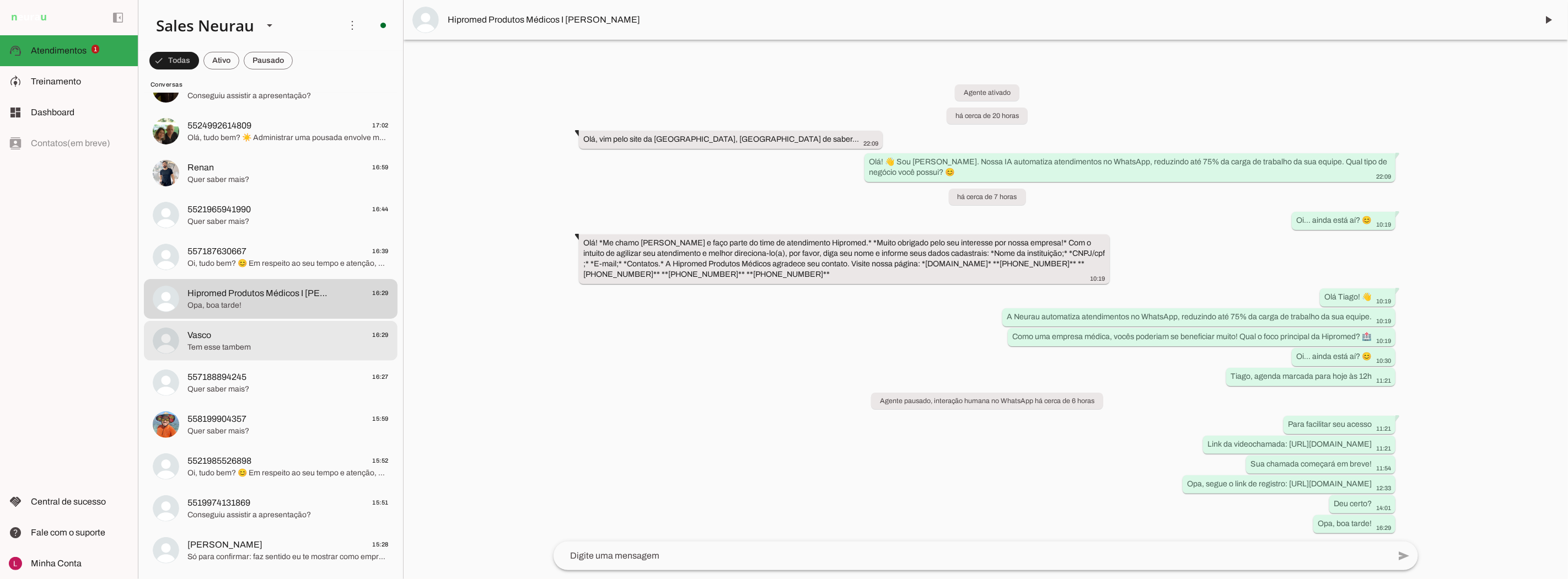
scroll to position [306, 0]
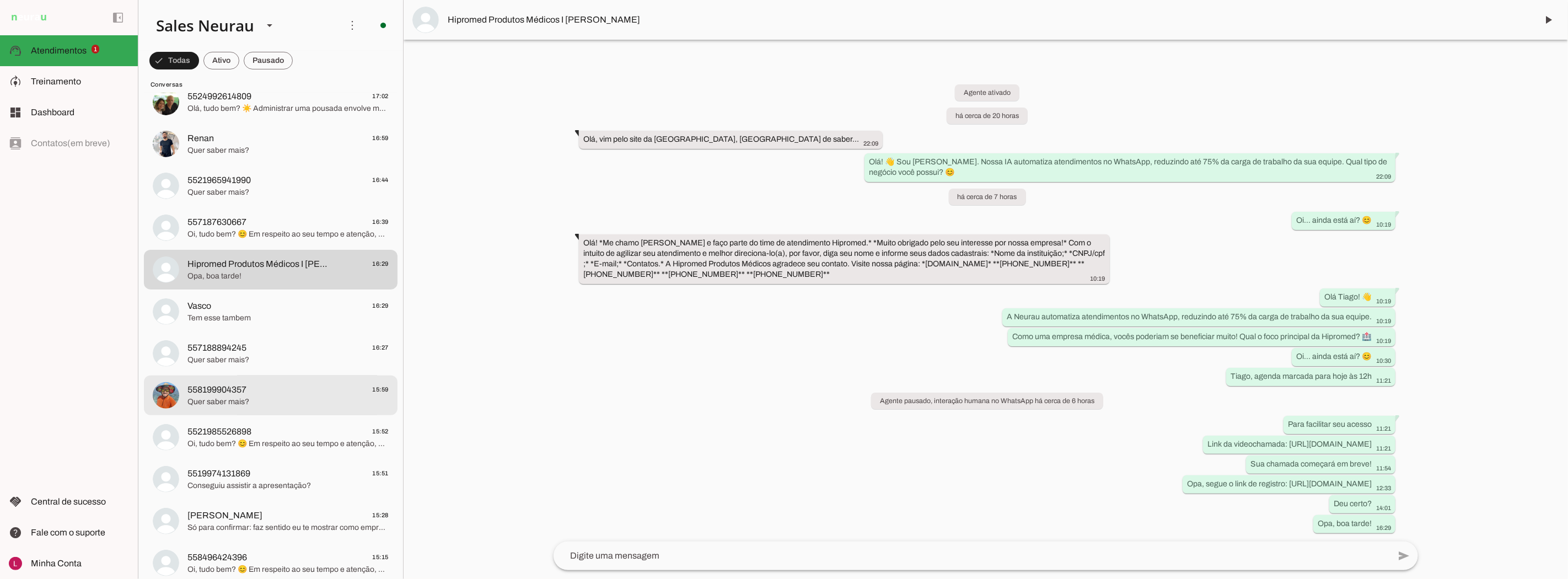
click at [268, 409] on md-item "558199904357 15:59 Quer saber mais?" at bounding box center [270, 395] width 254 height 40
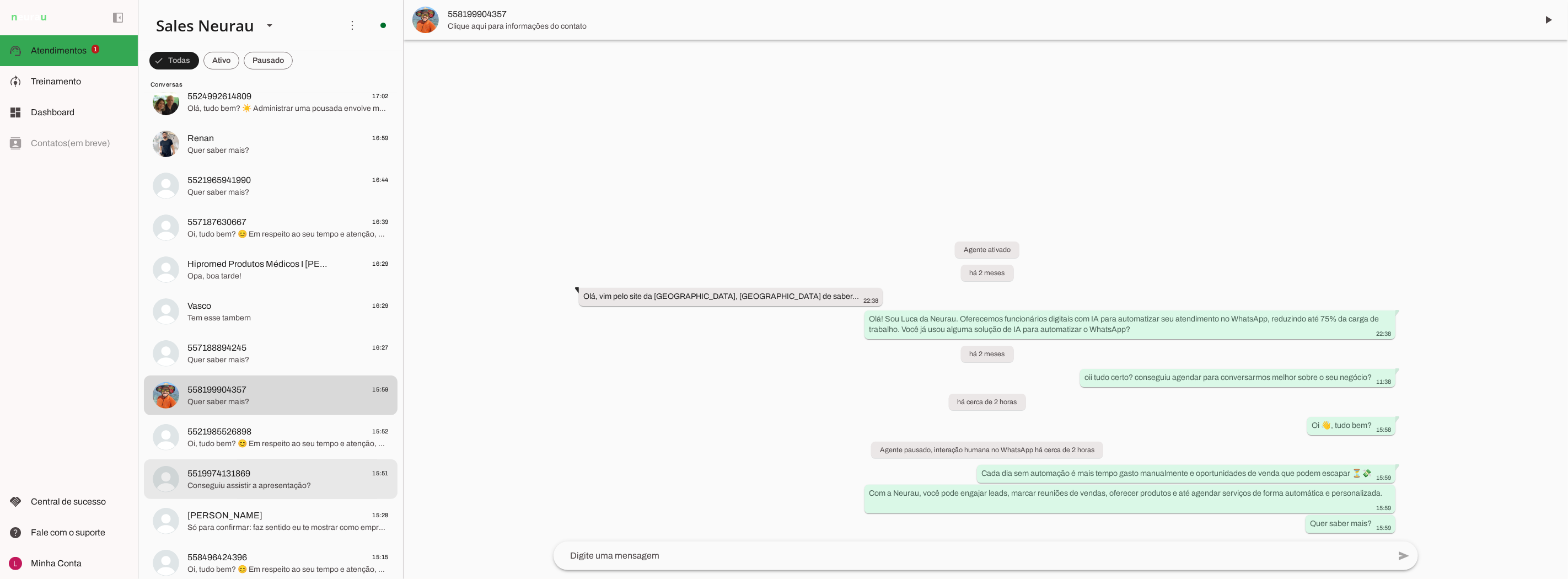
click at [302, 497] on md-item "5519974131869 15:51 Conseguiu assistir a apresentação?" at bounding box center [270, 479] width 254 height 40
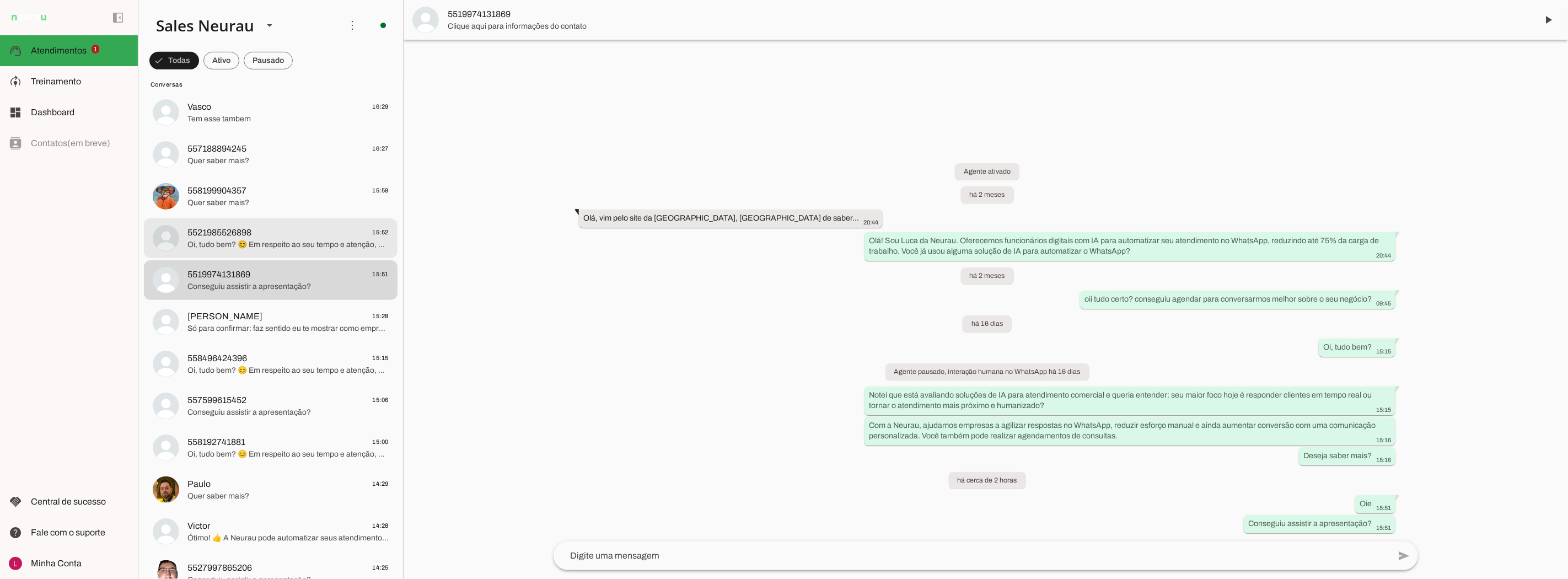
scroll to position [735, 0]
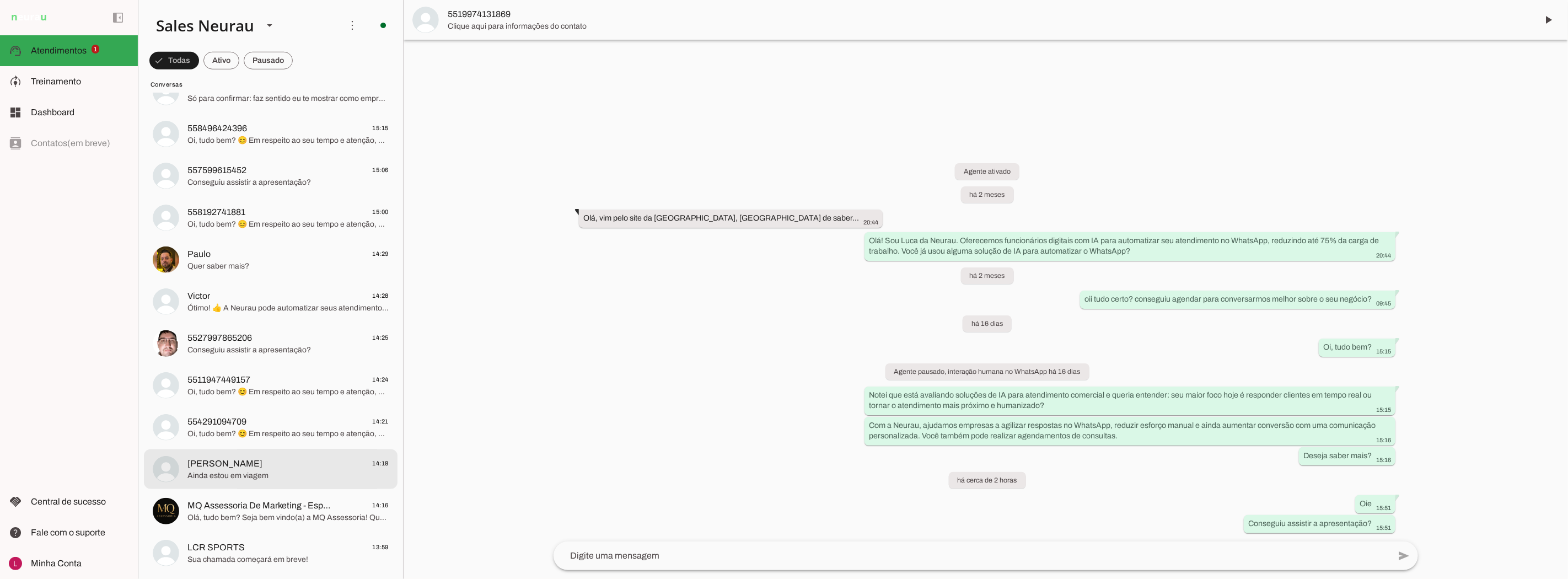
click at [216, 455] on div at bounding box center [288, 469] width 201 height 27
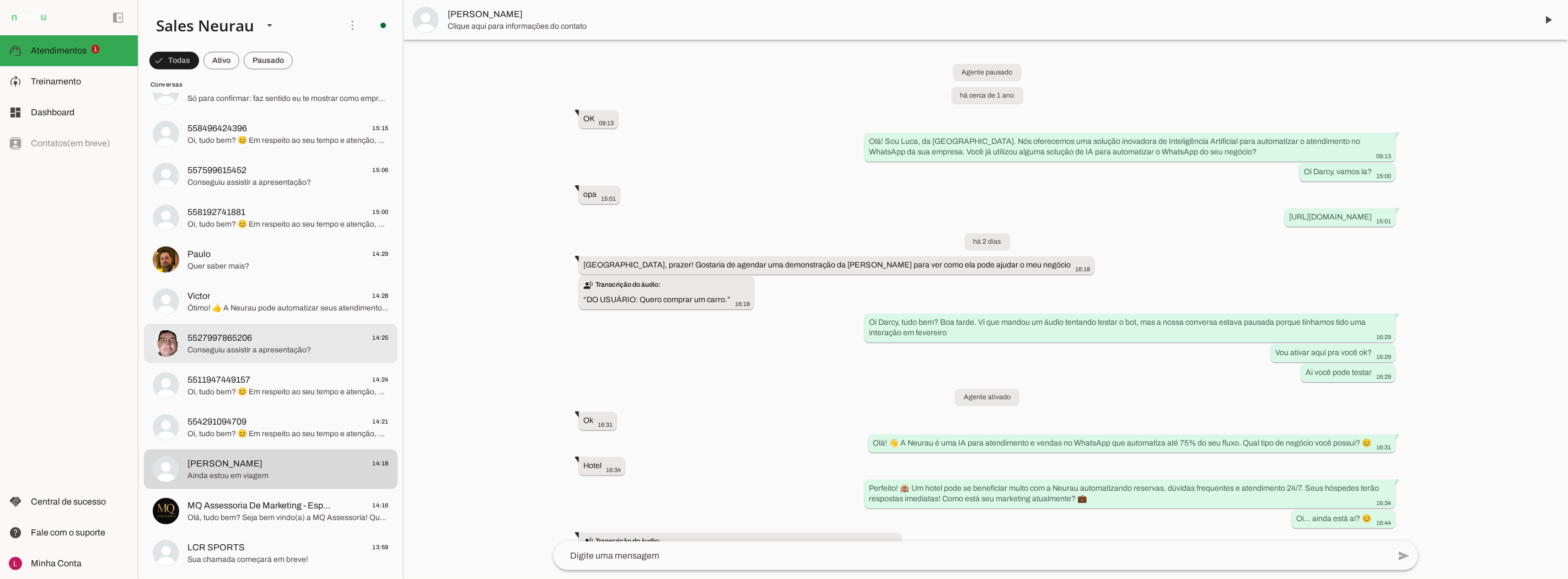
scroll to position [298, 0]
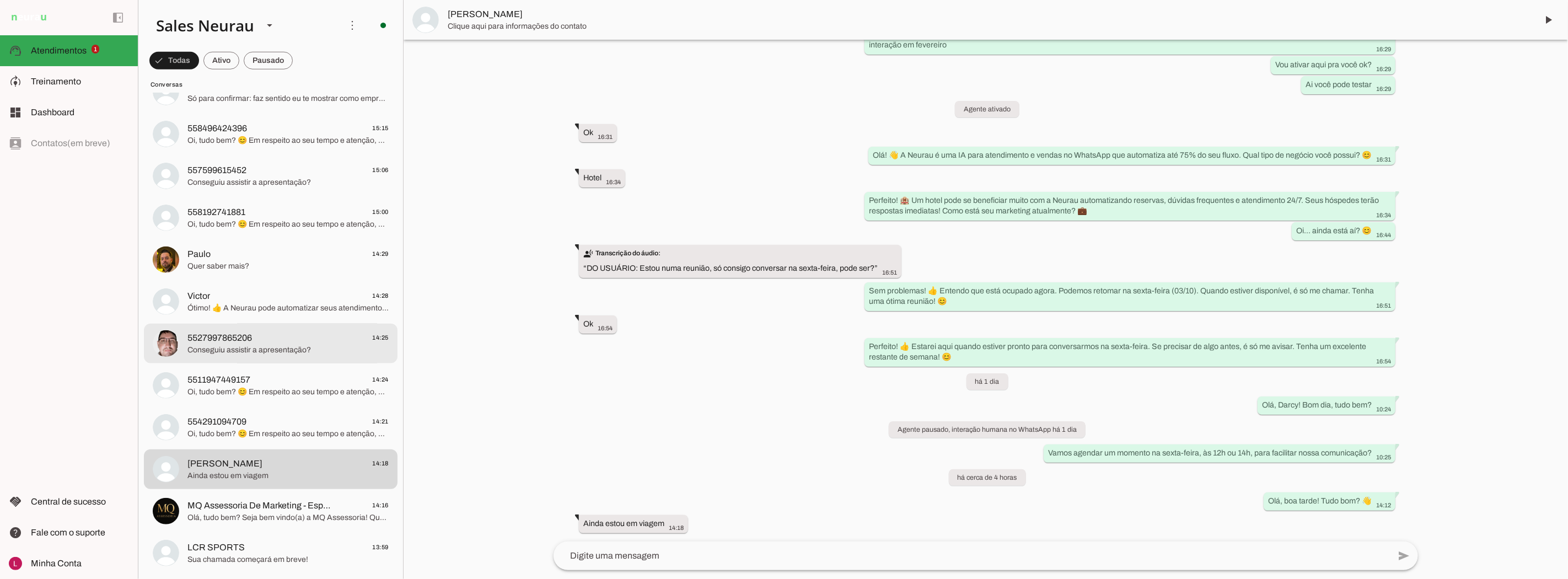
click at [262, 345] on span "Conseguiu assistir a apresentação?" at bounding box center [288, 350] width 201 height 11
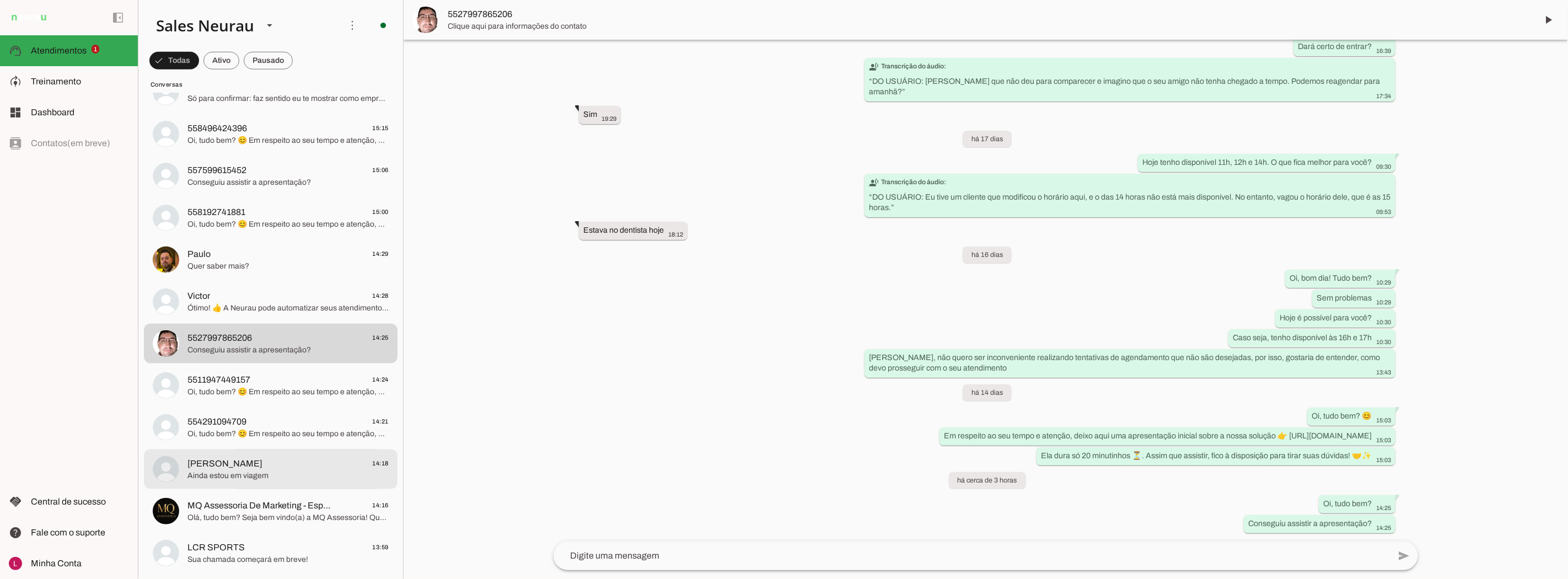
click at [278, 471] on span "Ainda estou em viagem" at bounding box center [288, 476] width 201 height 11
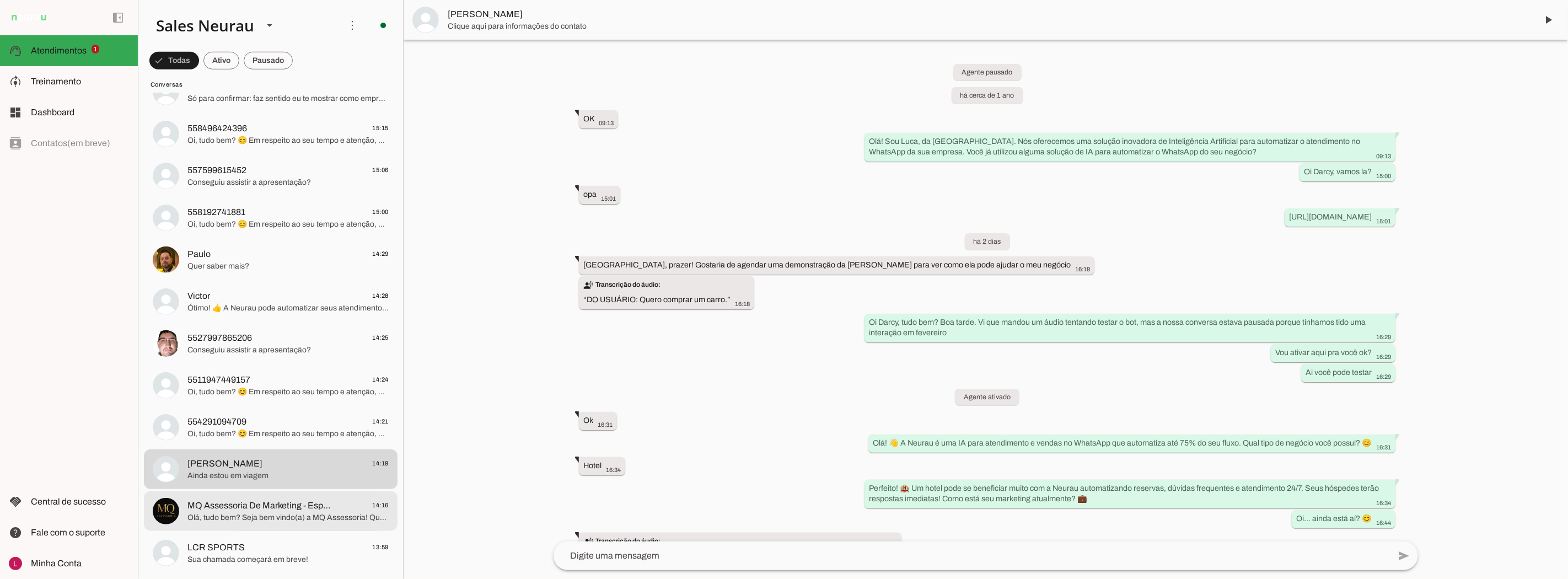
click at [226, 512] on span "Olá, tudo bem? Seja bem vindo(a) a MQ Assessoria! Qual seu nome por gentileza?" at bounding box center [288, 518] width 201 height 11
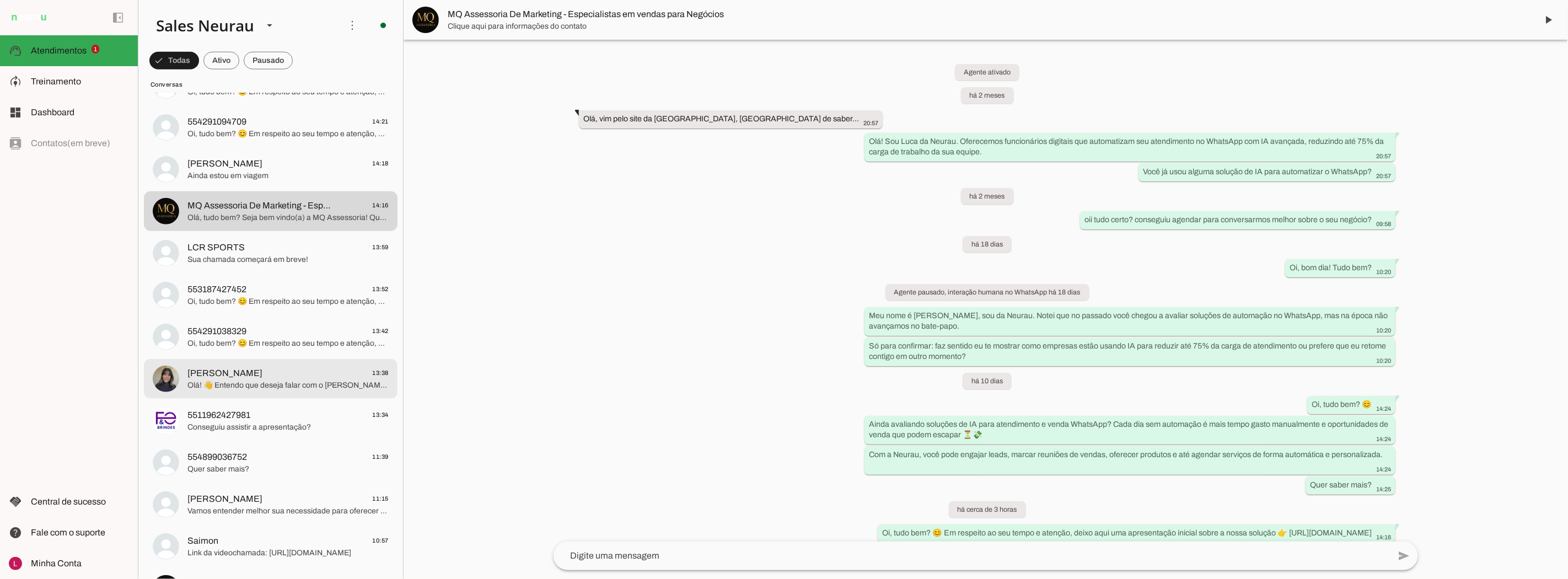
scroll to position [1041, 0]
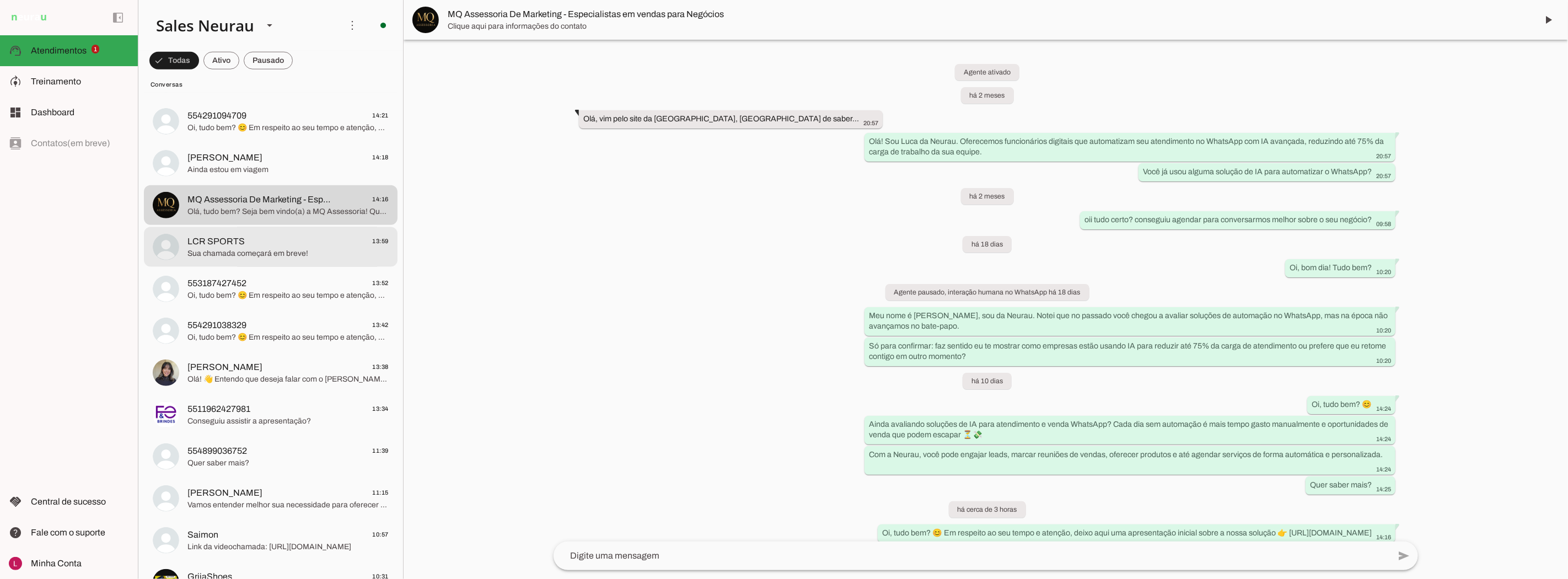
click at [263, 234] on span "LCR SPORTS 13:59" at bounding box center [288, 241] width 201 height 14
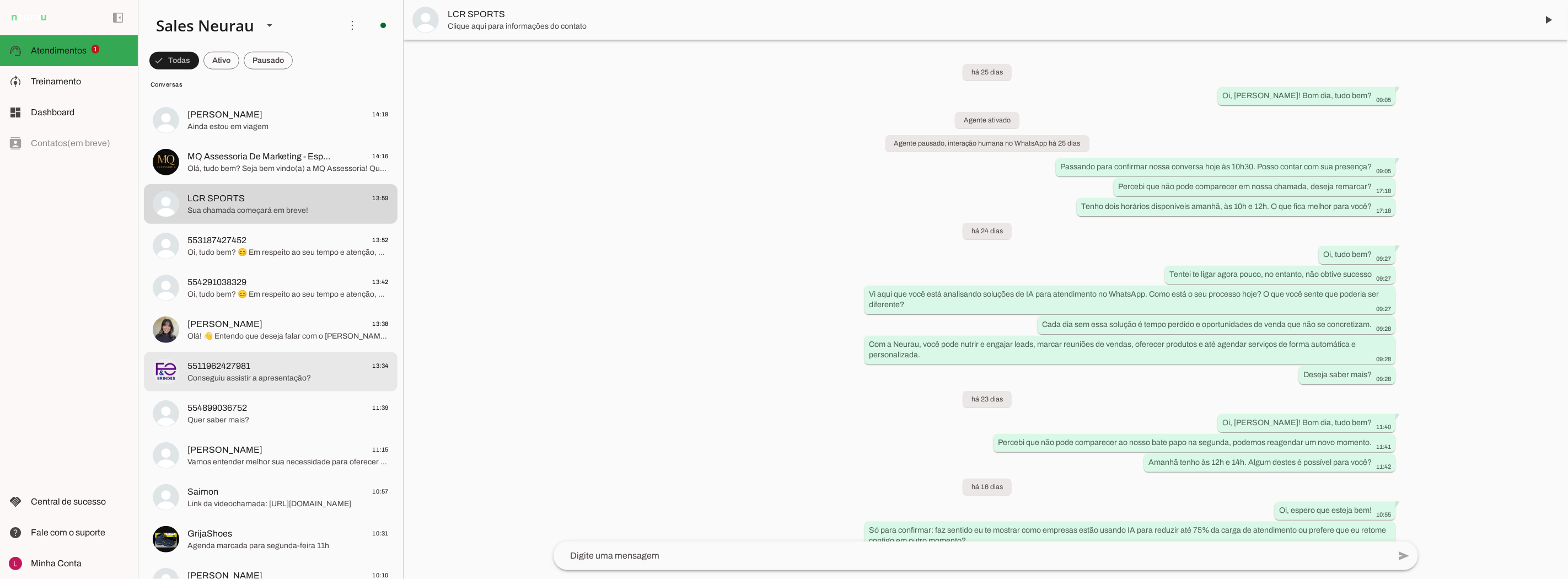
scroll to position [1164, 0]
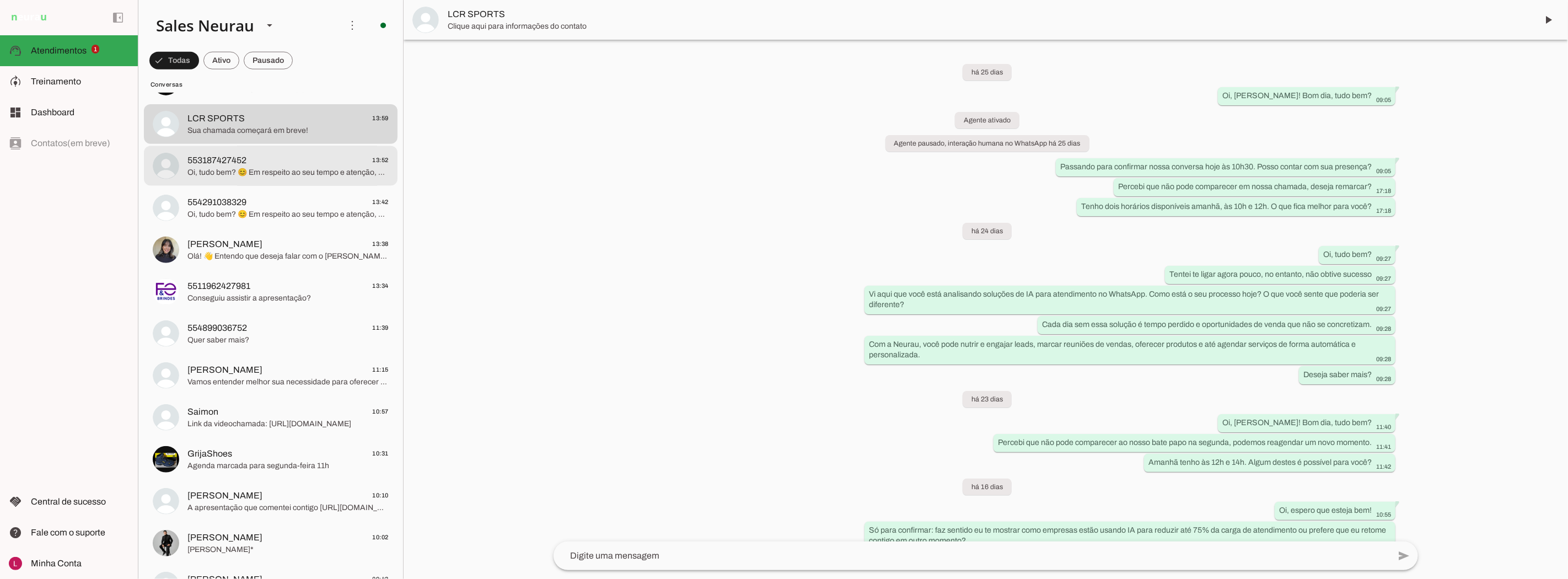
click at [290, 161] on span "553187427452 13:52" at bounding box center [288, 160] width 201 height 14
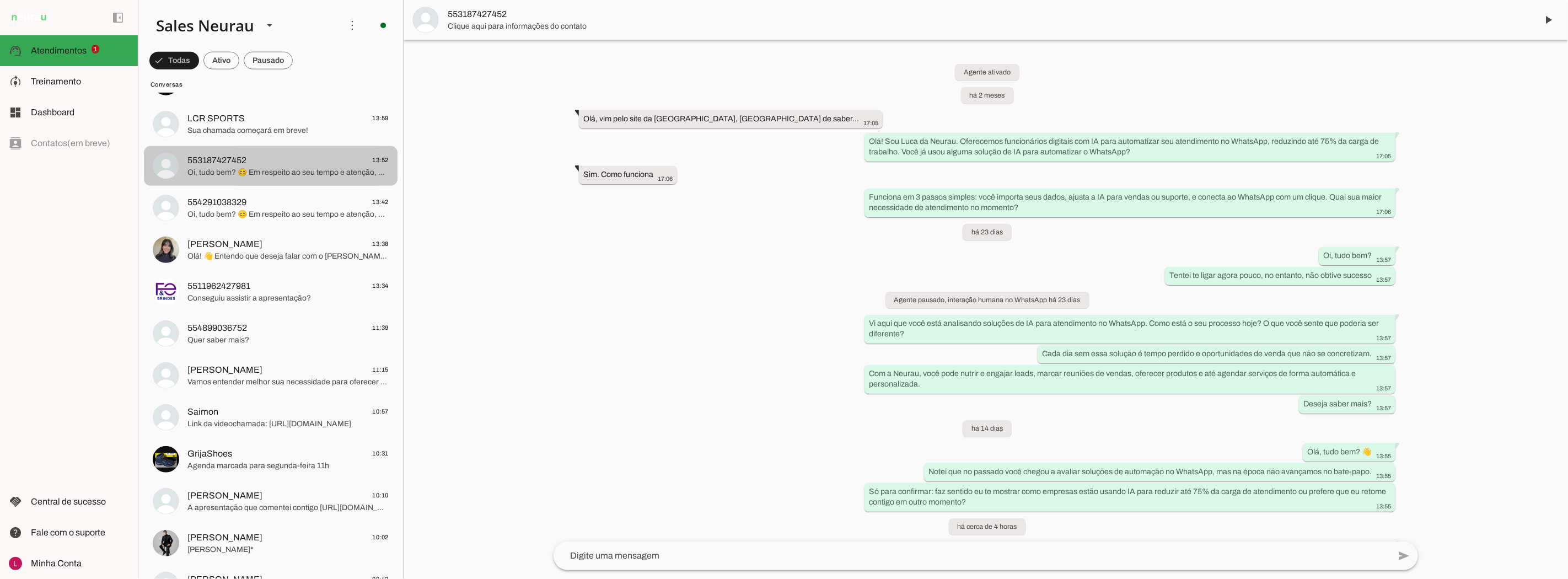
scroll to position [56, 0]
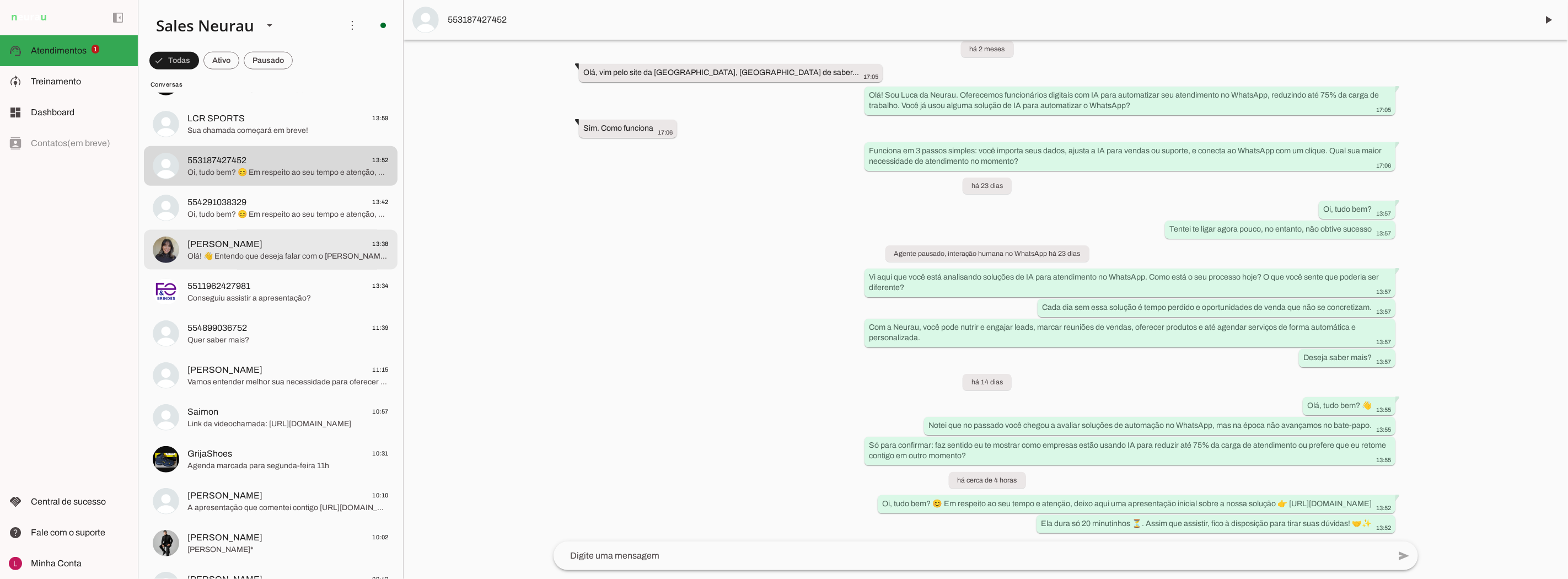
click at [247, 251] on span "Olá! 👋 Entendo que deseja falar com o [PERSON_NAME]. Posso ajudar com informaçõ…" at bounding box center [288, 256] width 201 height 11
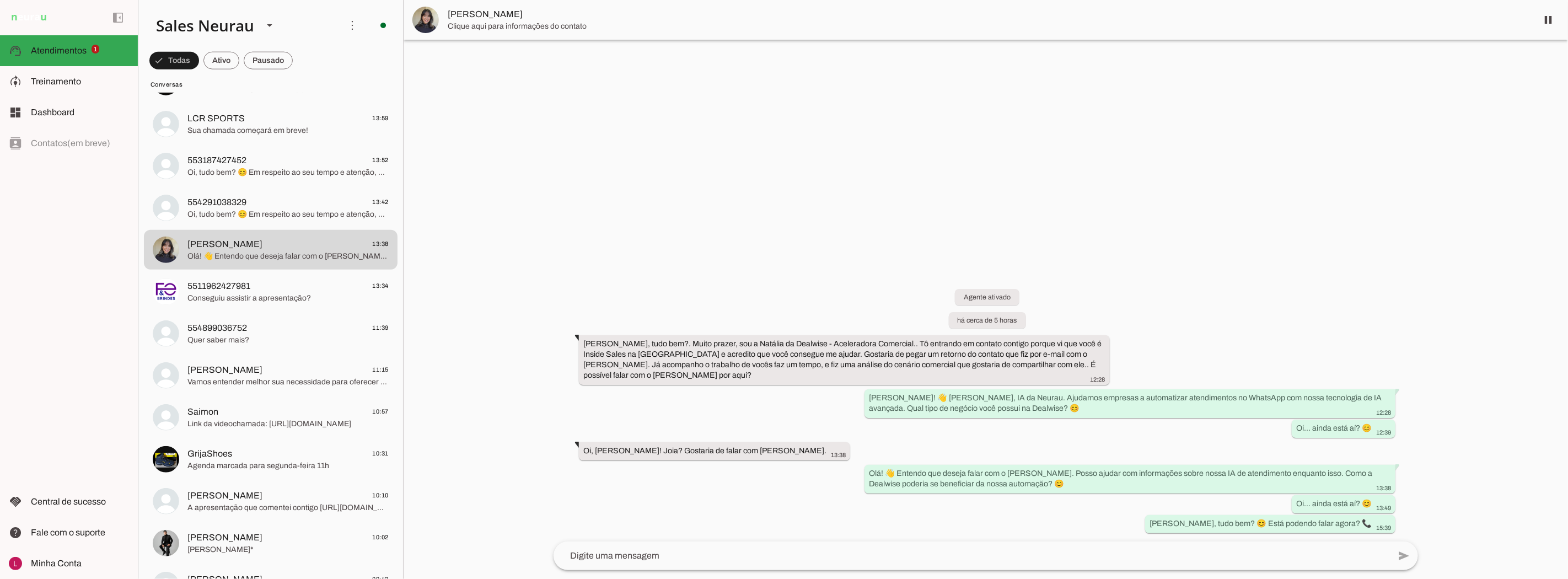
click at [480, 16] on span "[PERSON_NAME]" at bounding box center [987, 15] width 1080 height 13
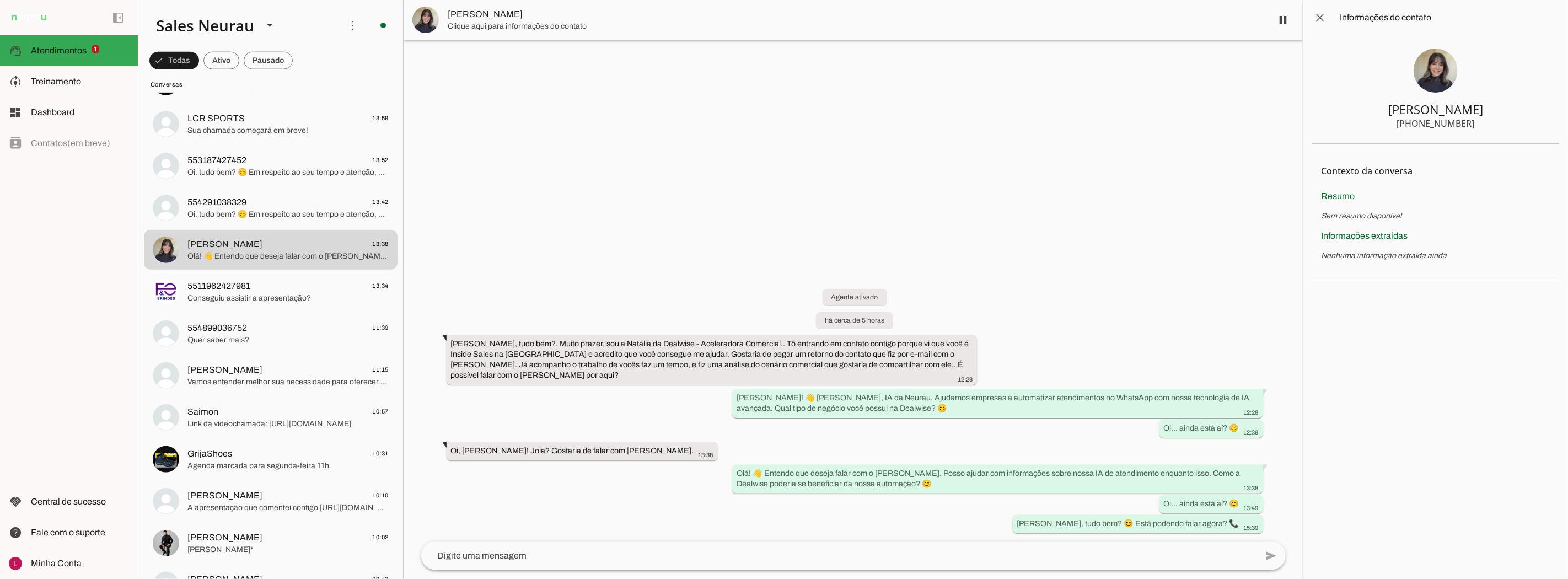
click at [779, 69] on section "[PERSON_NAME] [PHONE_NUMBER]" at bounding box center [1436, 89] width 247 height 108
click at [779, 68] on img at bounding box center [1435, 71] width 44 height 44
drag, startPoint x: 450, startPoint y: 344, endPoint x: 952, endPoint y: 370, distance: 502.7
click at [779, 370] on div "[PERSON_NAME], tudo bem?. Muito prazer, sou a Natália da Dealwise - Aceleradora…" at bounding box center [712, 360] width 522 height 45
click at [643, 371] on div "[PERSON_NAME], tudo bem?. Muito prazer, sou a Natália da Dealwise - Aceleradora…" at bounding box center [712, 360] width 522 height 45
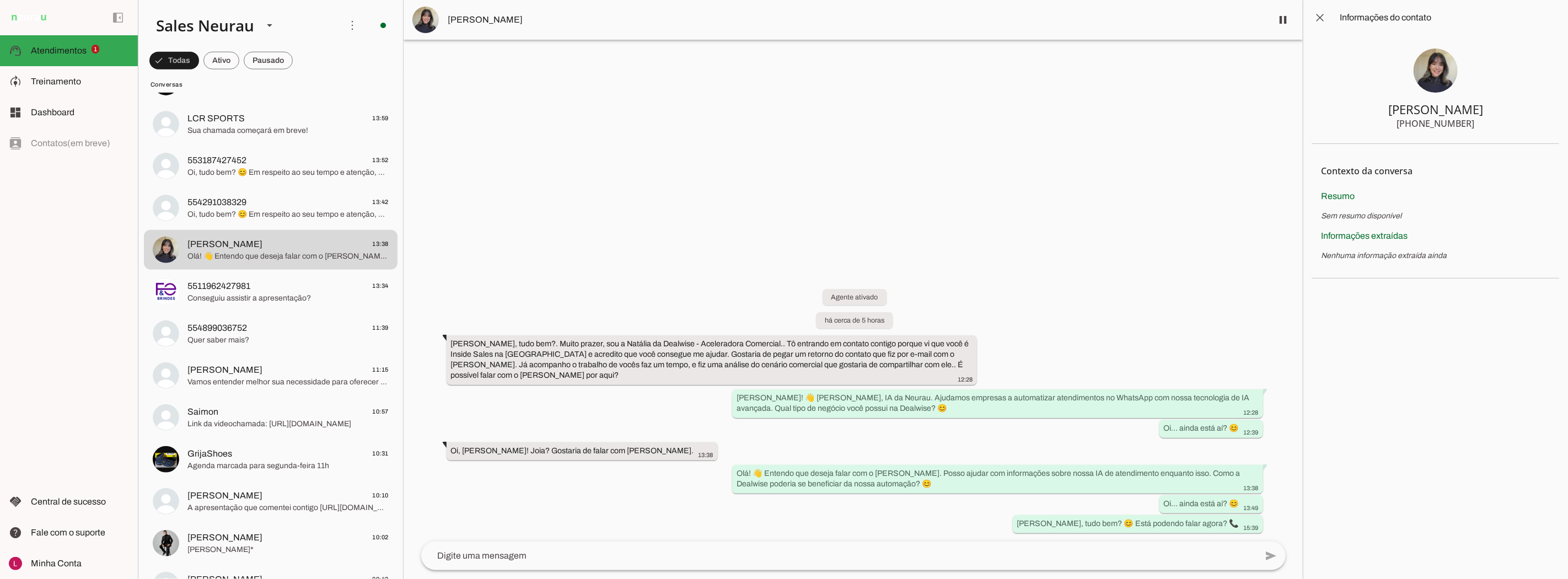
click at [721, 303] on div "Agente ativado há cerca de 5 horas [PERSON_NAME], tudo bem?. Muito prazer, sou …" at bounding box center [853, 403] width 882 height 277
click at [544, 371] on div "[PERSON_NAME], tudo bem?. Muito prazer, sou a Natália da Dealwise - Aceleradora…" at bounding box center [712, 360] width 522 height 45
click at [0, 0] on slot "[PERSON_NAME], tudo bem?. Muito prazer, sou a Natália da Dealwise - Aceleradora…" at bounding box center [0, 0] width 0 height 0
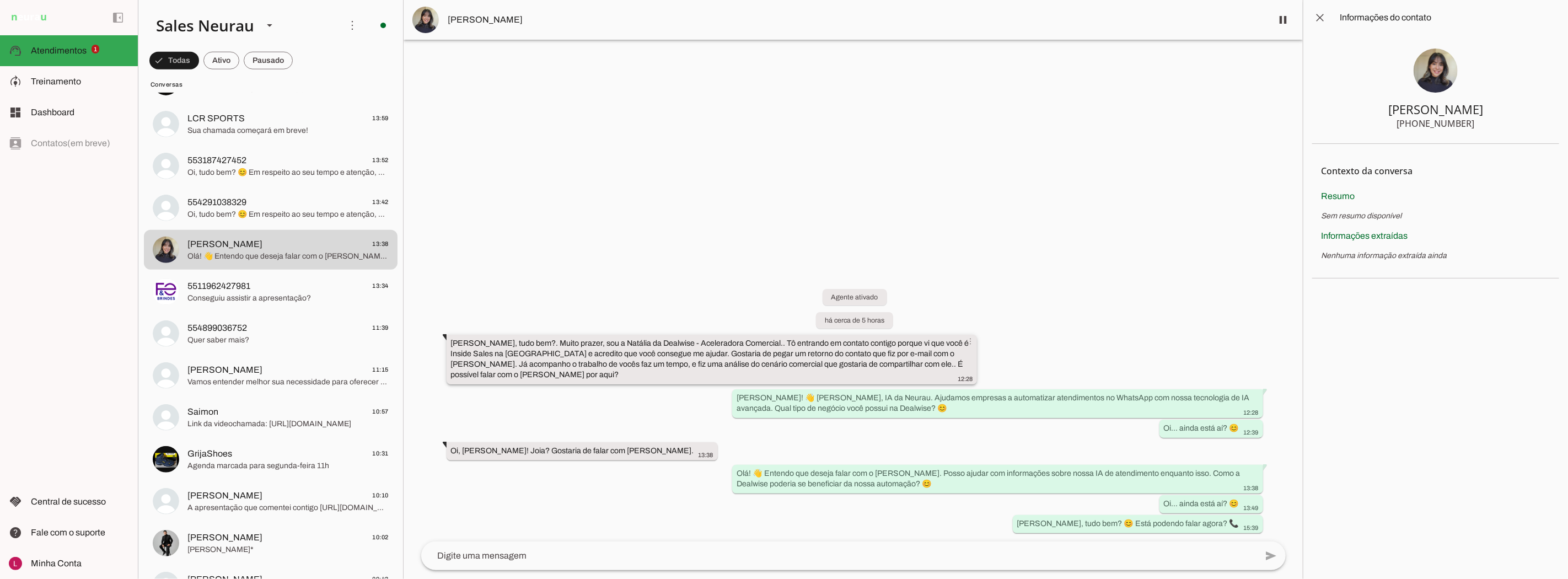
click at [0, 0] on slot "[PERSON_NAME], tudo bem?. Muito prazer, sou a Natália da Dealwise - Aceleradora…" at bounding box center [0, 0] width 0 height 0
click at [684, 379] on div "[PERSON_NAME], tudo bem?. Muito prazer, sou a Natália da Dealwise - Aceleradora…" at bounding box center [712, 360] width 522 height 45
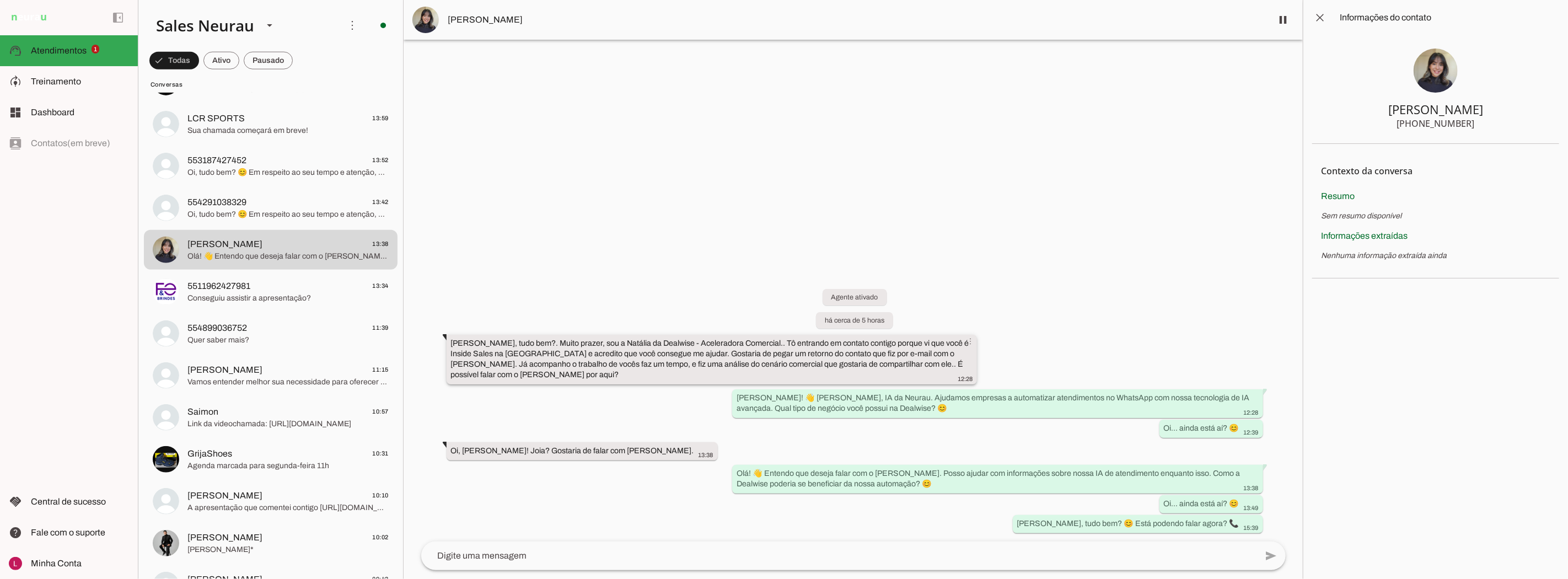
click at [0, 0] on slot "[PERSON_NAME], tudo bem?. Muito prazer, sou a Natália da Dealwise - Aceleradora…" at bounding box center [0, 0] width 0 height 0
drag, startPoint x: 678, startPoint y: 360, endPoint x: 671, endPoint y: 361, distance: 7.1
click at [0, 0] on slot "[PERSON_NAME], tudo bem?. Muito prazer, sou a Natália da Dealwise - Aceleradora…" at bounding box center [0, 0] width 0 height 0
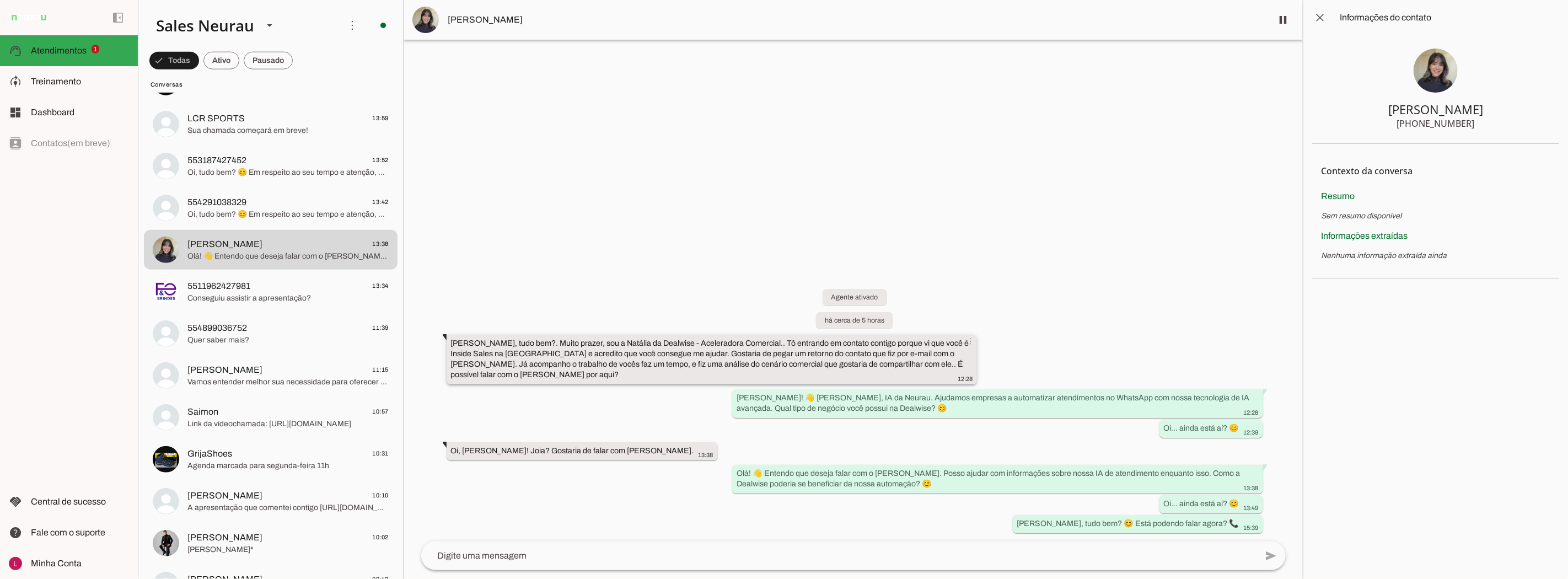
click at [0, 0] on slot "[PERSON_NAME], tudo bem?. Muito prazer, sou a Natália da Dealwise - Aceleradora…" at bounding box center [0, 0] width 0 height 0
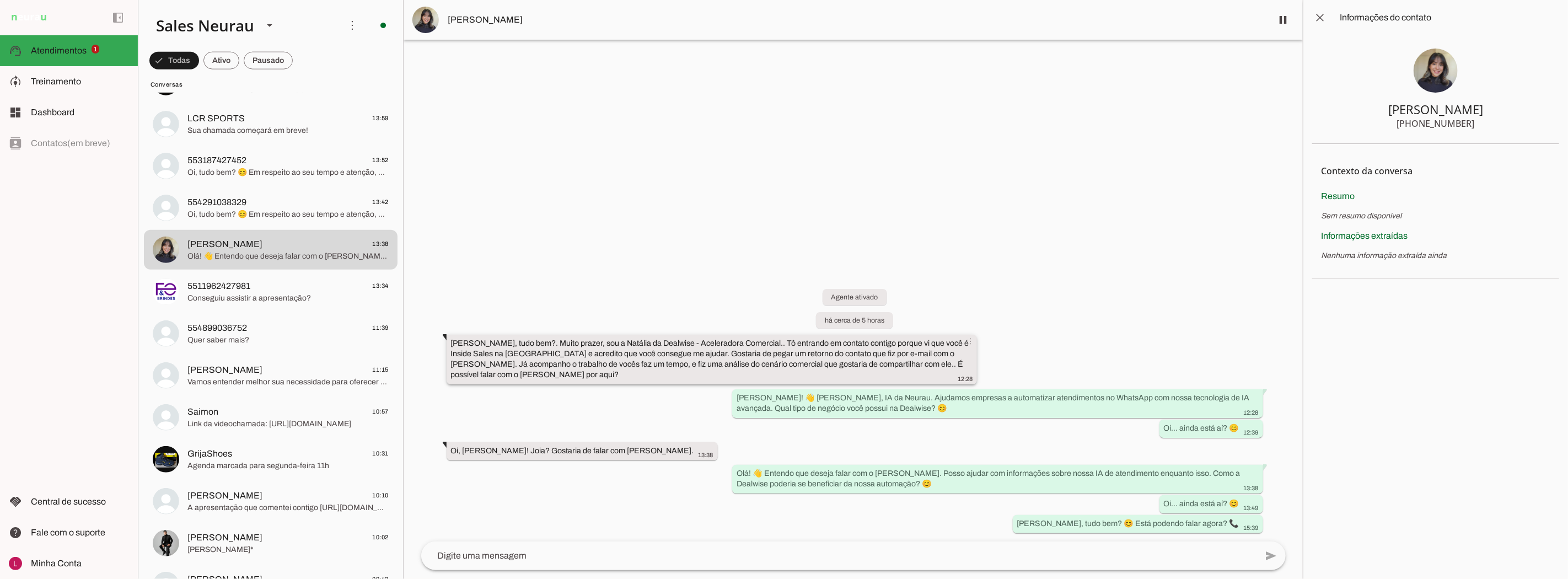
click at [0, 0] on slot "[PERSON_NAME], tudo bem?. Muito prazer, sou a Natália da Dealwise - Aceleradora…" at bounding box center [0, 0] width 0 height 0
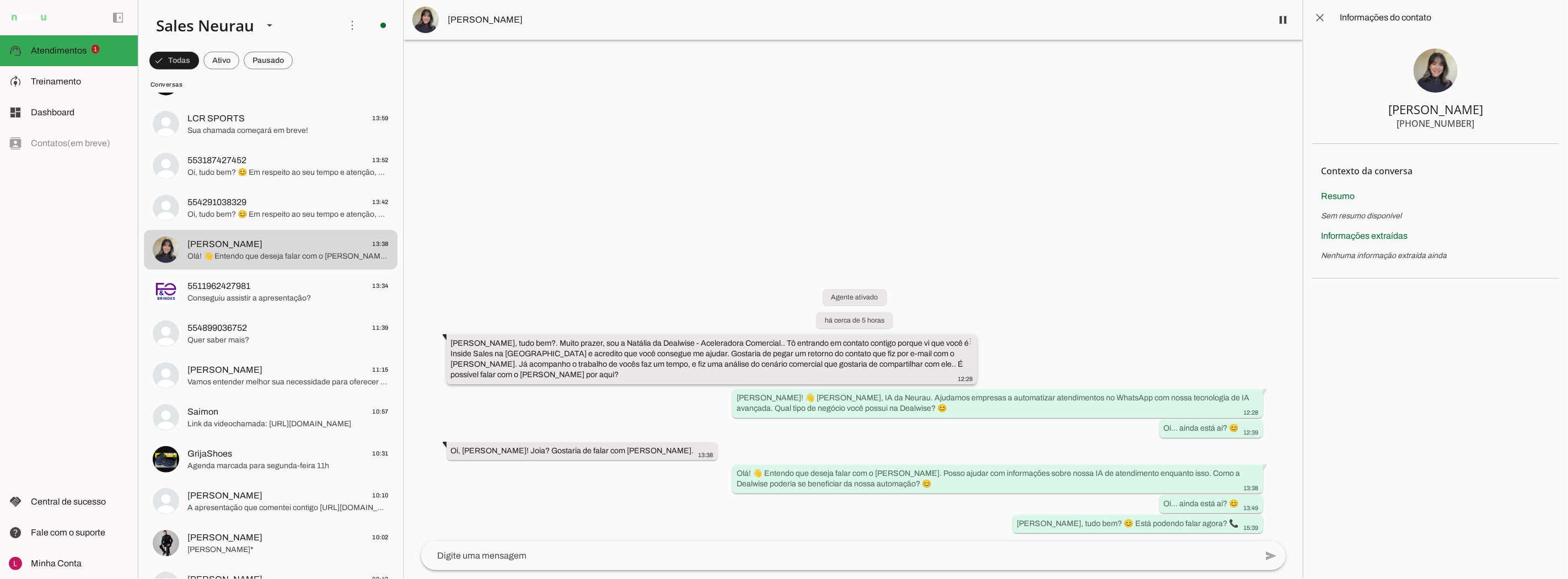
click at [701, 359] on div "[PERSON_NAME], tudo bem?. Muito prazer, sou a Natália da Dealwise - Aceleradora…" at bounding box center [712, 360] width 522 height 45
click at [0, 0] on slot "[PERSON_NAME], tudo bem?. Muito prazer, sou a Natália da Dealwise - Aceleradora…" at bounding box center [0, 0] width 0 height 0
drag, startPoint x: 703, startPoint y: 354, endPoint x: 674, endPoint y: 370, distance: 33.1
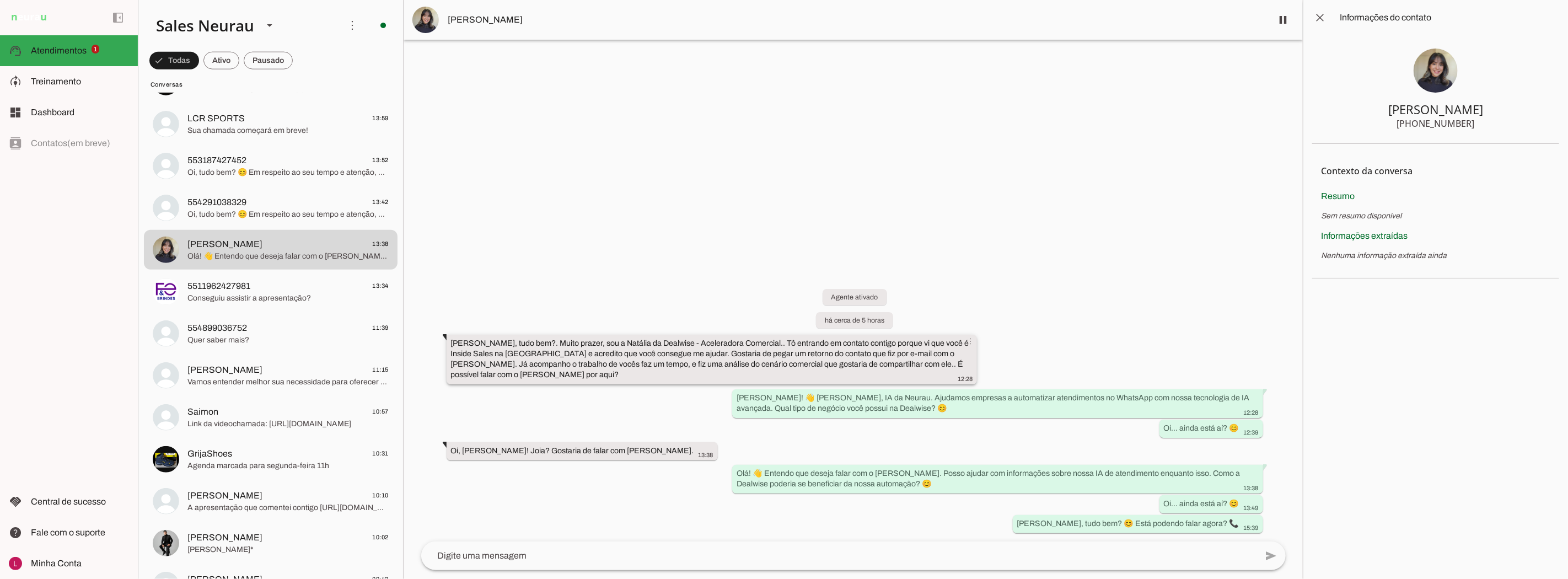
click at [0, 0] on slot "[PERSON_NAME], tudo bem?. Muito prazer, sou a Natália da Dealwise - Aceleradora…" at bounding box center [0, 0] width 0 height 0
click at [674, 370] on div "[PERSON_NAME], tudo bem?. Muito prazer, sou a Natália da Dealwise - Aceleradora…" at bounding box center [712, 360] width 522 height 45
click at [0, 0] on slot "[PERSON_NAME], tudo bem?. Muito prazer, sou a Natália da Dealwise - Aceleradora…" at bounding box center [0, 0] width 0 height 0
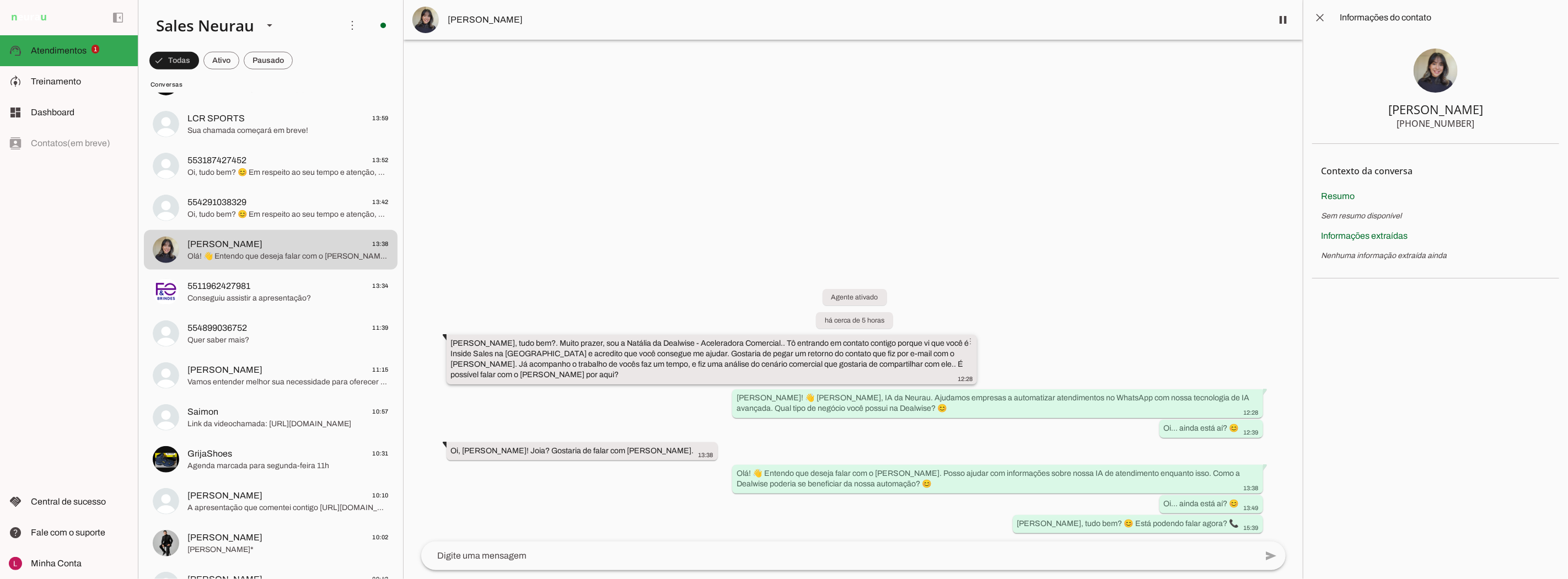
click at [0, 0] on slot "[PERSON_NAME], tudo bem?. Muito prazer, sou a Natália da Dealwise - Aceleradora…" at bounding box center [0, 0] width 0 height 0
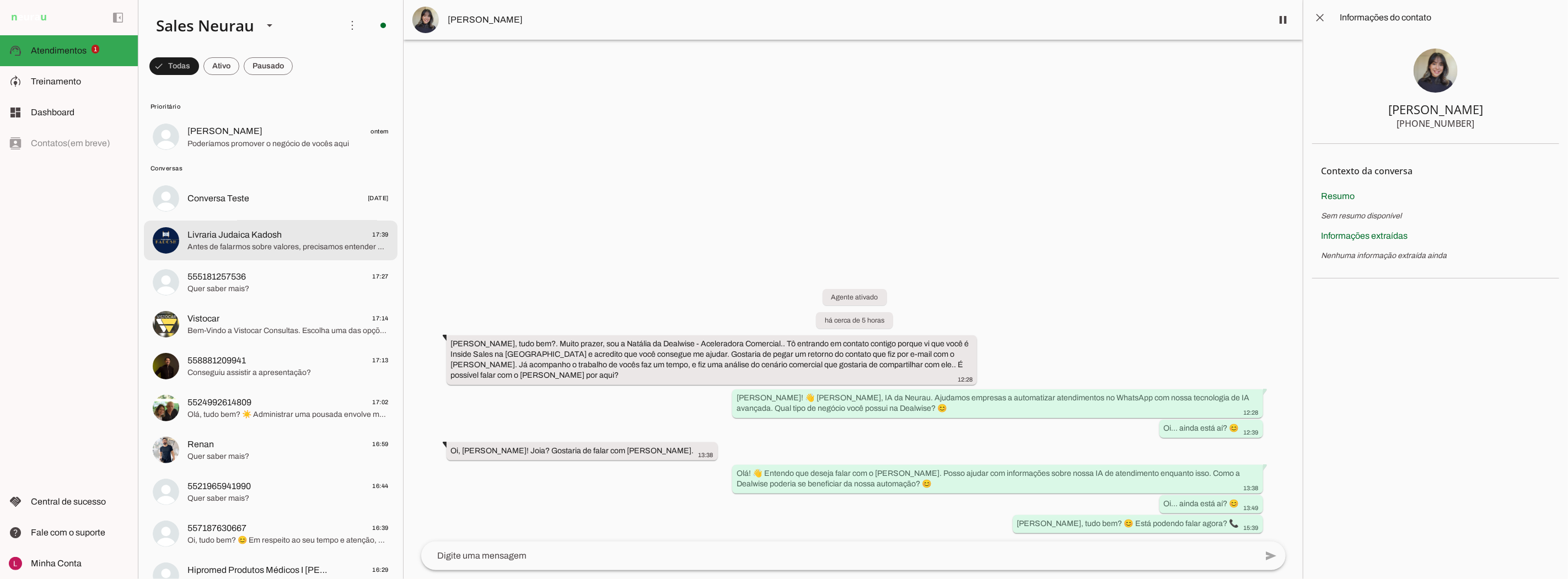
click at [265, 237] on span "Livraria Judaica Kadosh" at bounding box center [234, 235] width 94 height 13
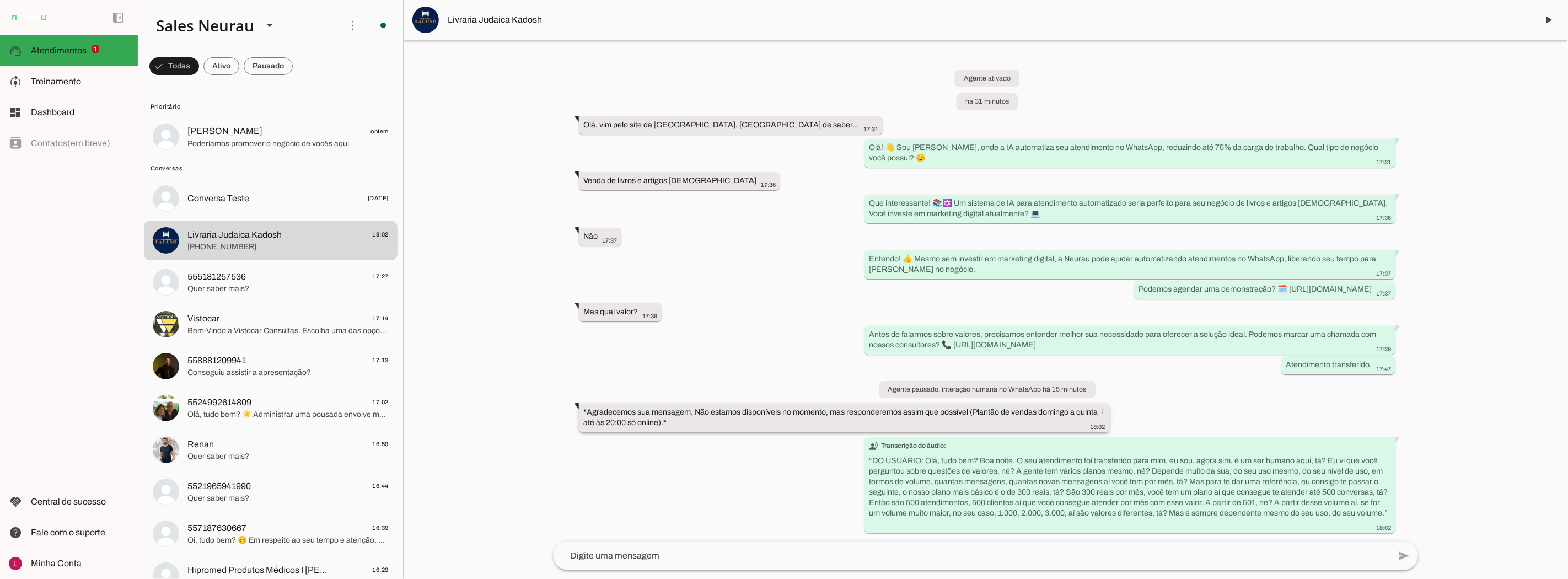
click at [0, 0] on slot "*Agradecemos sua mensagem. Não estamos disponíveis no momento, mas responderemo…" at bounding box center [0, 0] width 0 height 0
click at [532, 398] on div at bounding box center [985, 289] width 1164 height 579
drag, startPoint x: 584, startPoint y: 412, endPoint x: 671, endPoint y: 420, distance: 87.4
click at [668, 420] on div "*Agradecemos sua mensagem. Não estamos disponíveis no momento, mas responderemo…" at bounding box center [844, 419] width 522 height 24
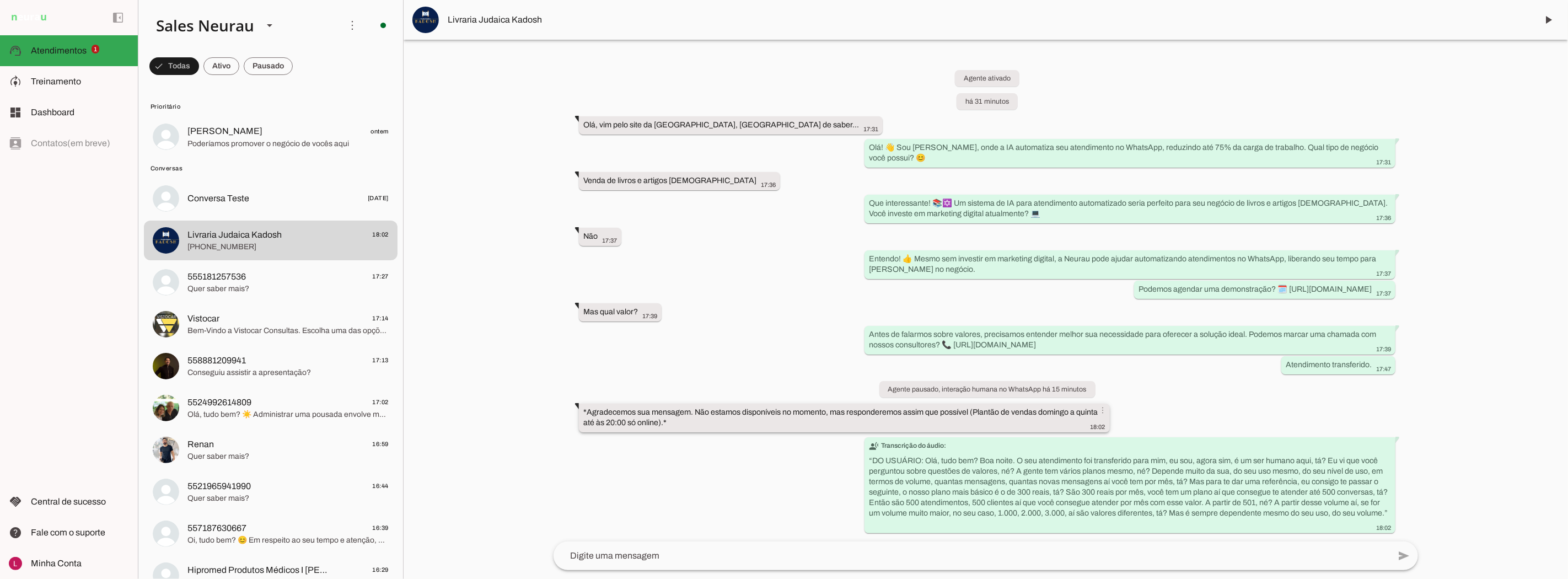
click at [671, 420] on div "*Agradecemos sua mensagem. Não estamos disponíveis no momento, mas responderemo…" at bounding box center [844, 419] width 522 height 24
click at [1295, 69] on div "Agente ativado há 31 minutos Olá, vim pelo site da Neurau, gostaria de saber...…" at bounding box center [985, 293] width 882 height 496
